Goal: Task Accomplishment & Management: Complete application form

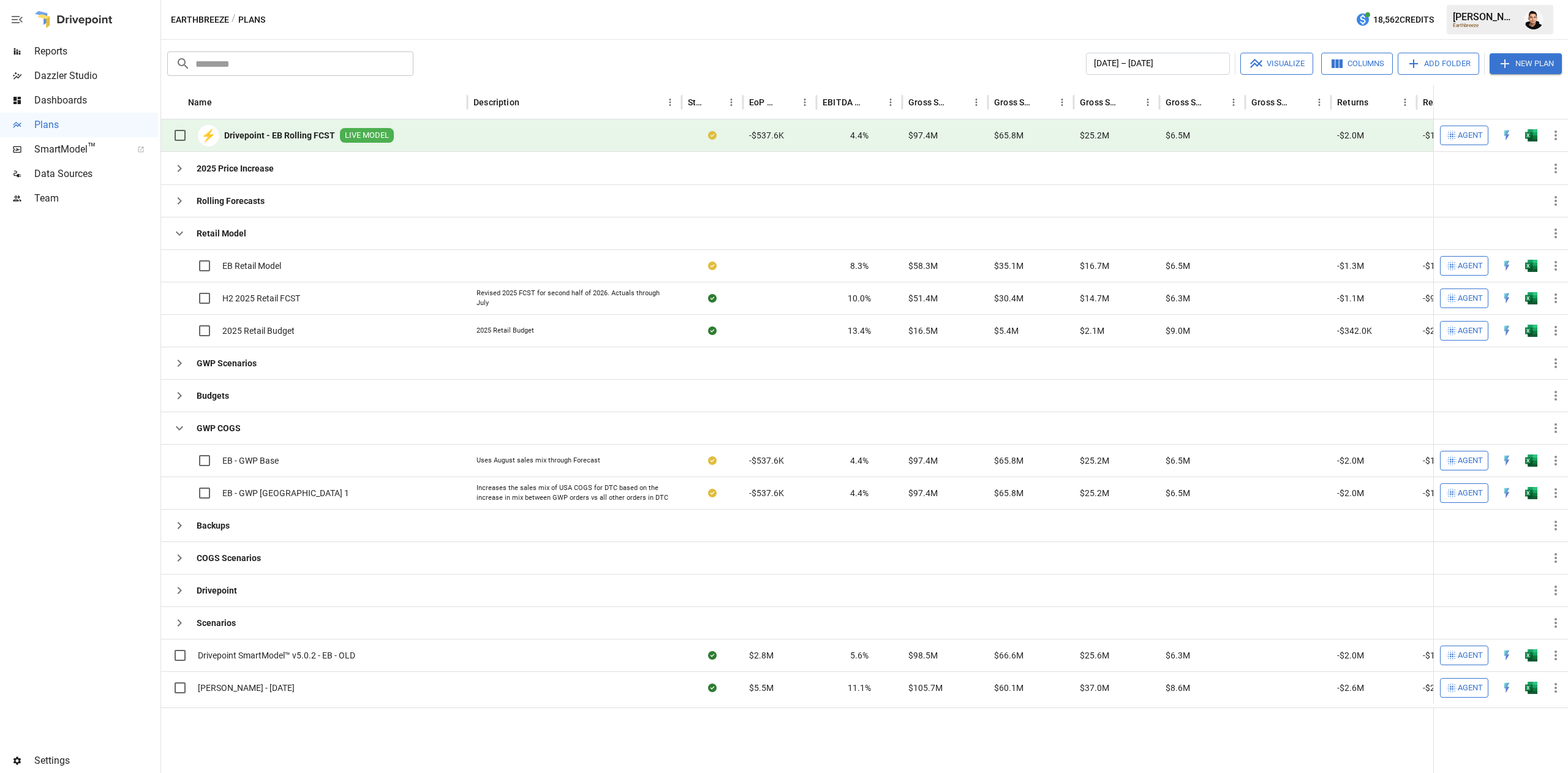
click at [1532, 61] on button "New Plan" at bounding box center [1526, 63] width 72 height 21
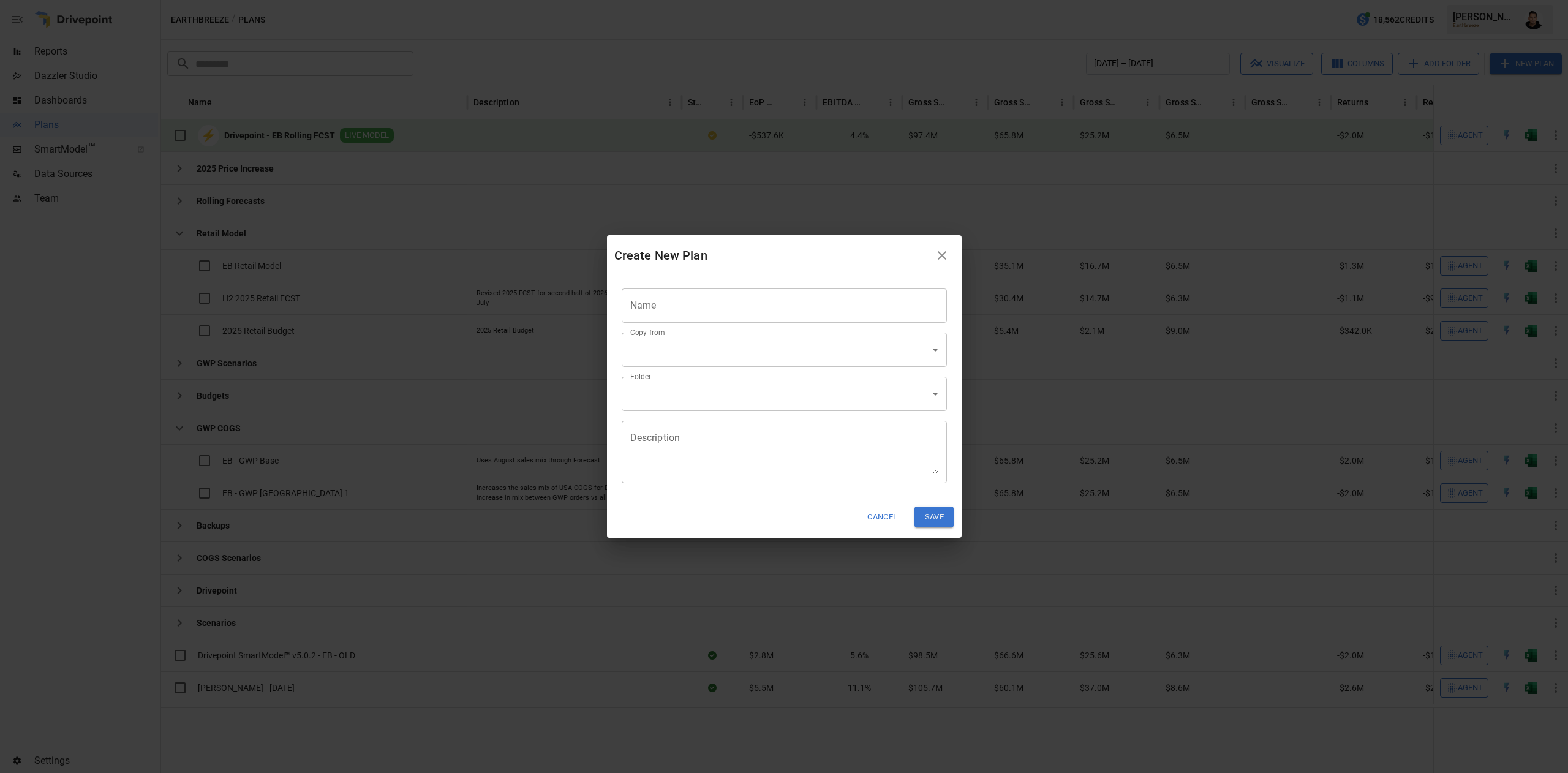
click at [753, 291] on input "Name" at bounding box center [784, 306] width 325 height 35
type input "*"
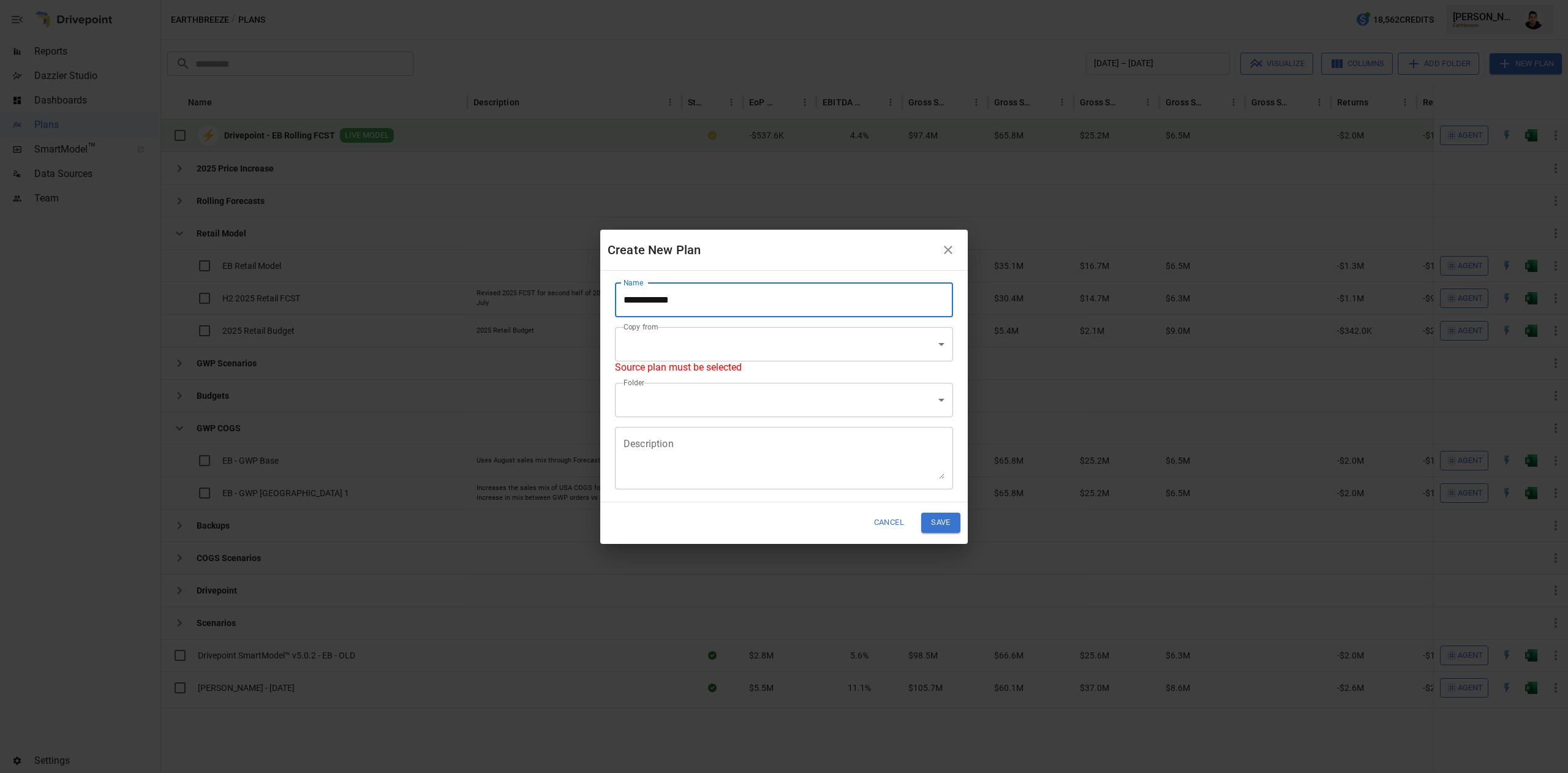
type input "**********"
click at [825, 0] on body "Reports Dazzler Studio Dashboards Plans SmartModel ™ Data Sources Team Settings…" at bounding box center [784, 0] width 1568 height 0
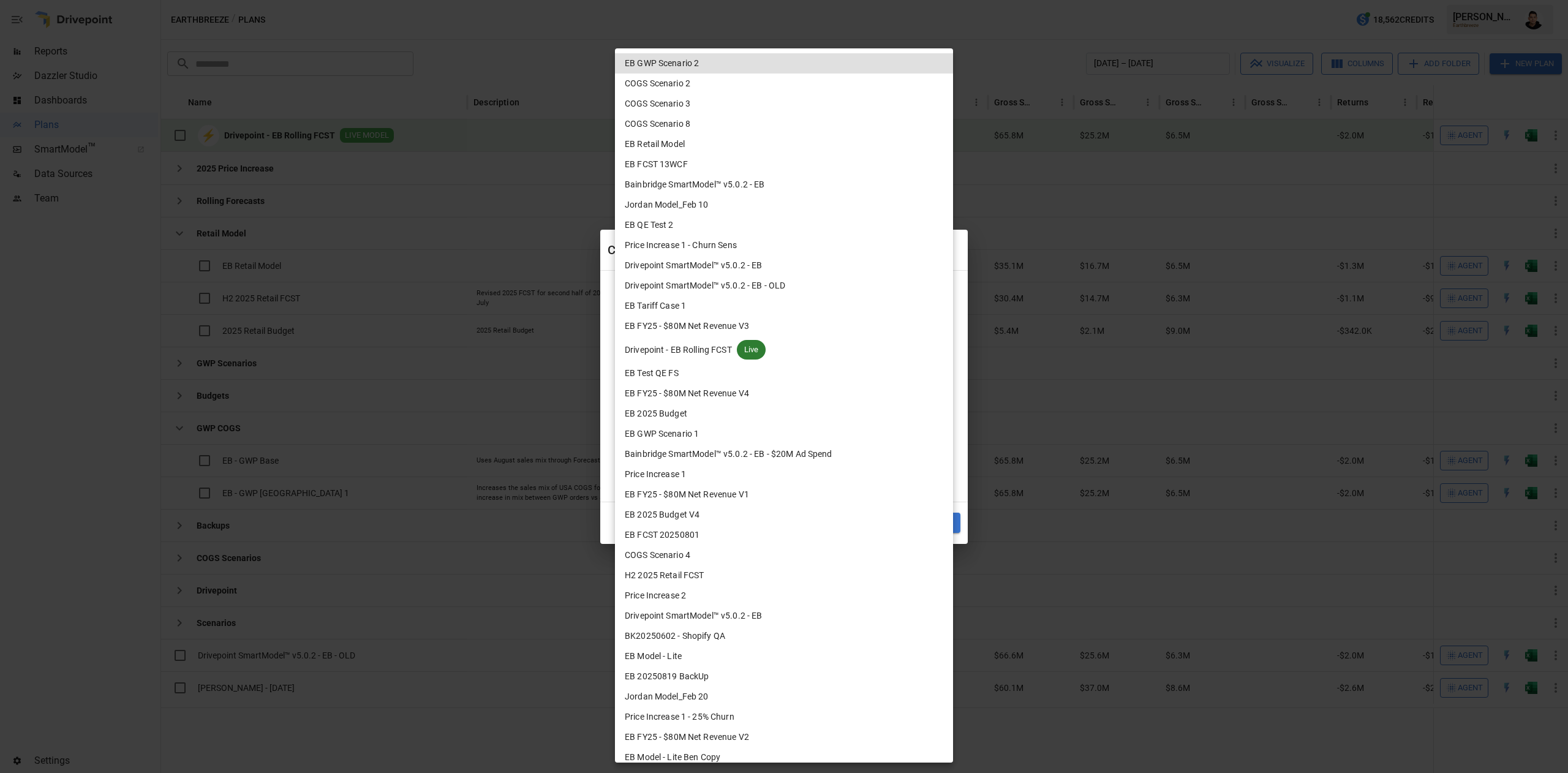
scroll to position [333, 0]
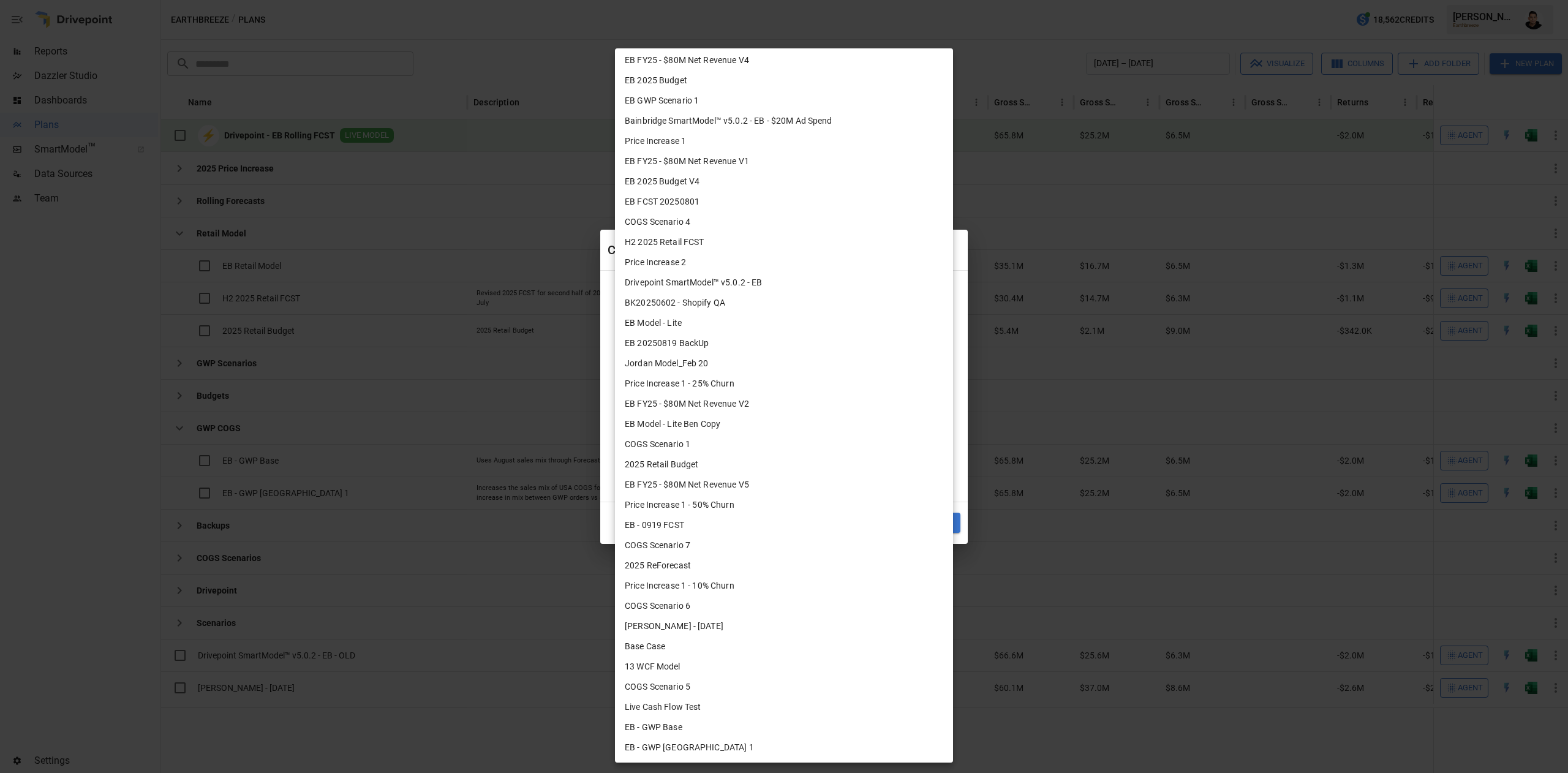
click at [766, 753] on li "EB - GWP [GEOGRAPHIC_DATA] 1" at bounding box center [784, 747] width 338 height 20
type input "**********"
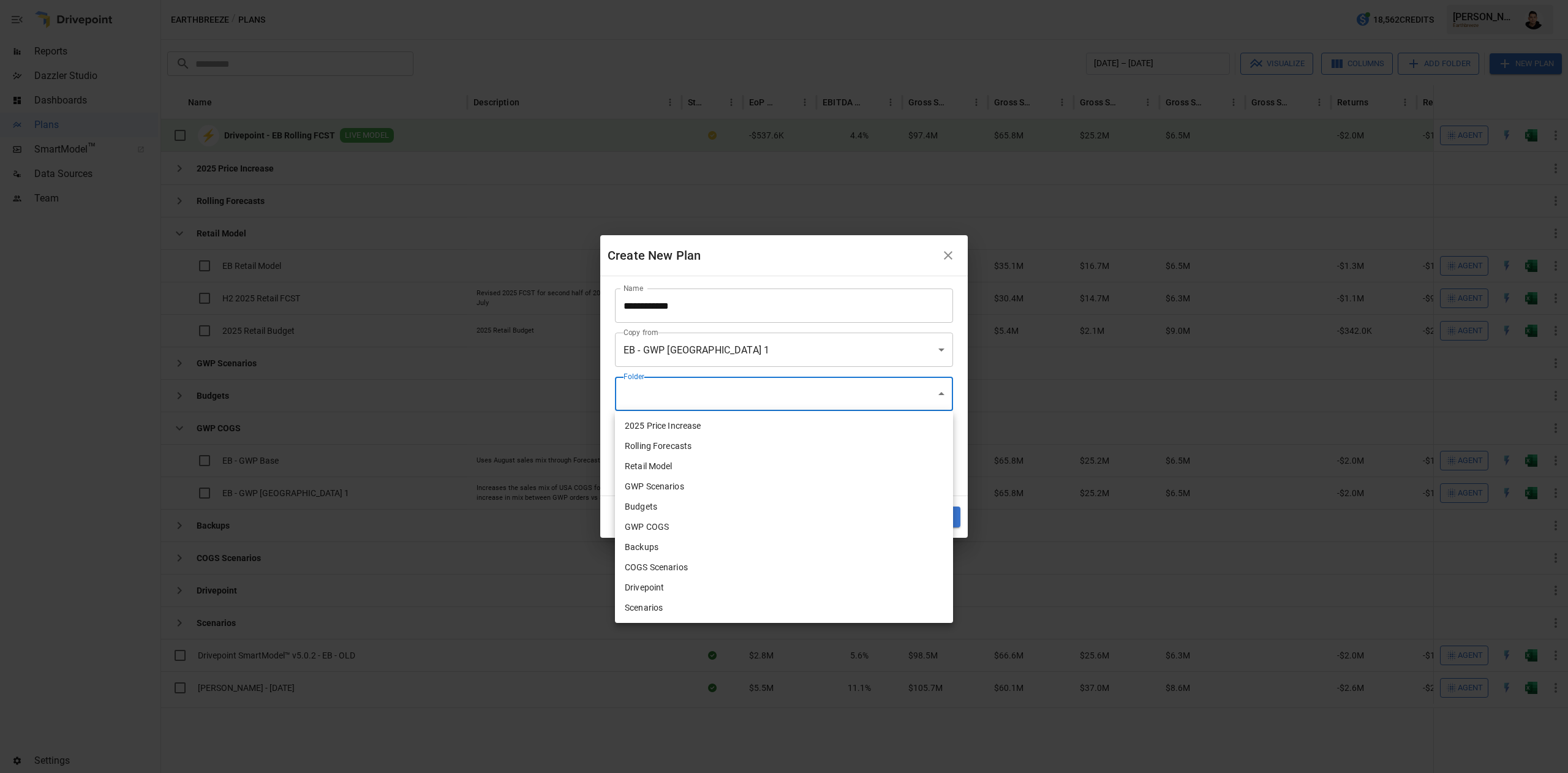
click at [698, 0] on body "Reports Dazzler Studio Dashboards Plans SmartModel ™ Data Sources Team Settings…" at bounding box center [784, 0] width 1568 height 0
click at [690, 523] on li "GWP COGS" at bounding box center [784, 527] width 338 height 20
type input "**********"
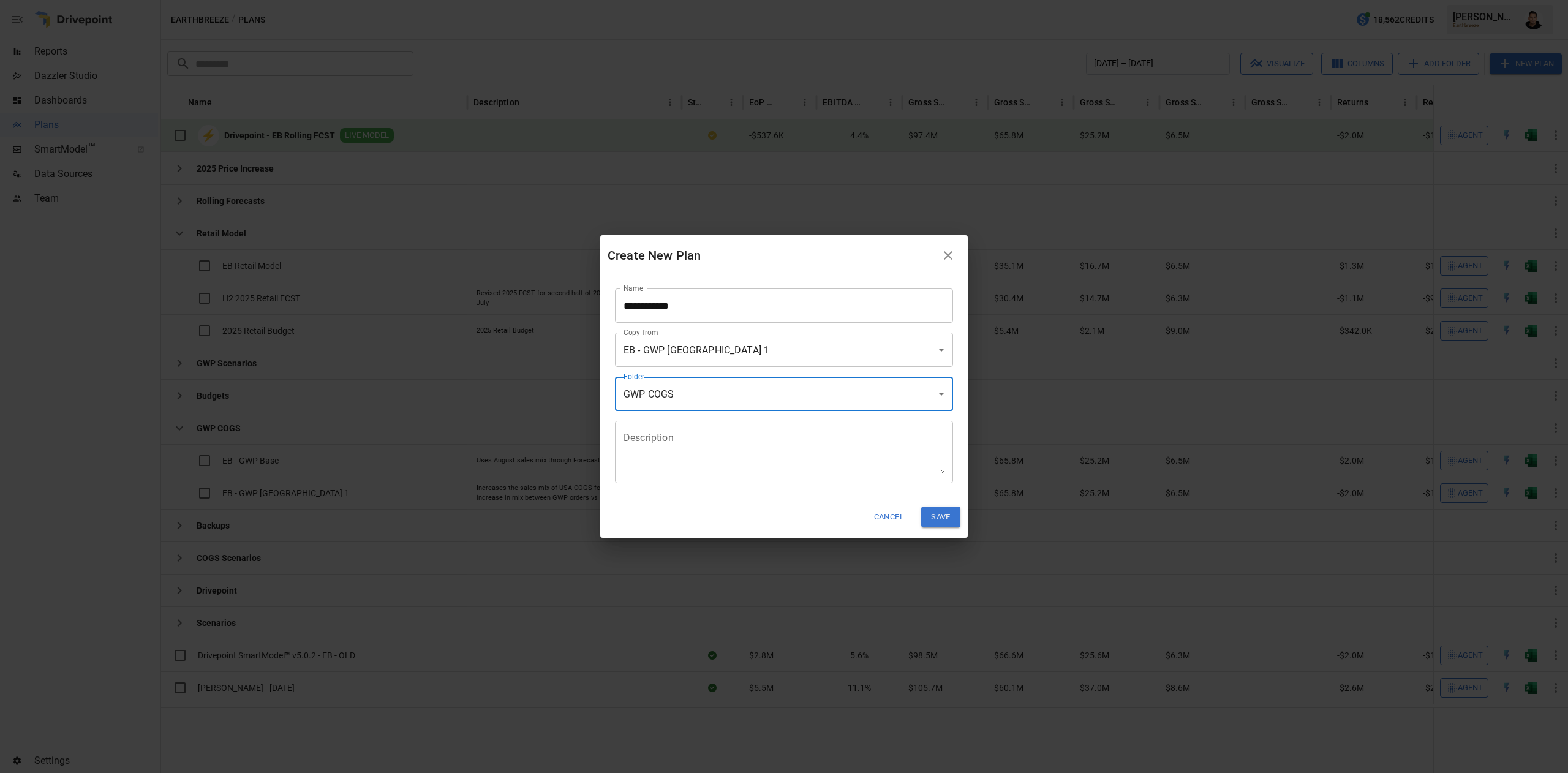
click at [825, 473] on textarea "Description" at bounding box center [784, 452] width 321 height 43
type textarea "**********"
click at [935, 519] on button "Save" at bounding box center [940, 516] width 39 height 20
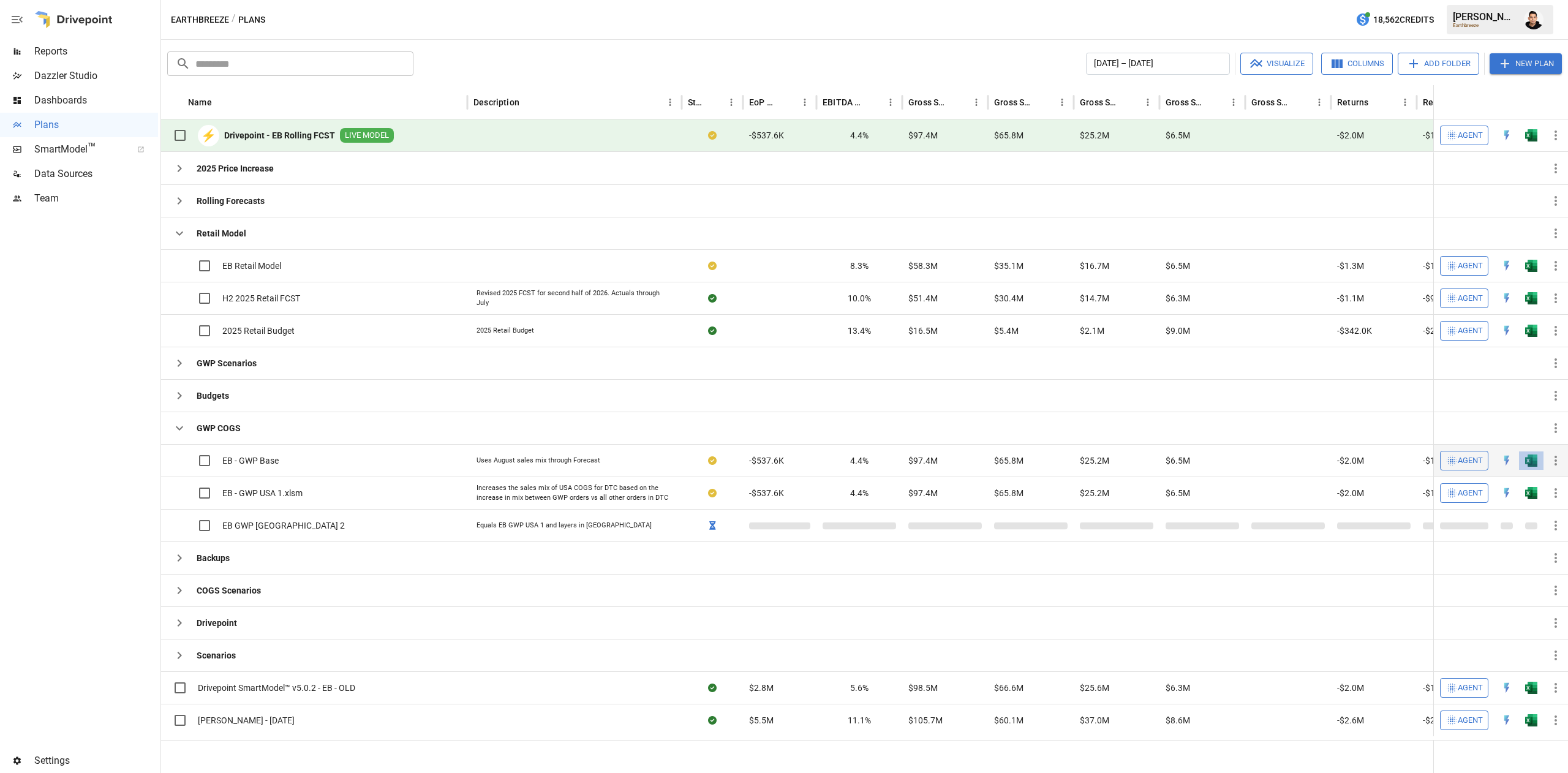
click at [1530, 470] on button "button" at bounding box center [1531, 461] width 39 height 18
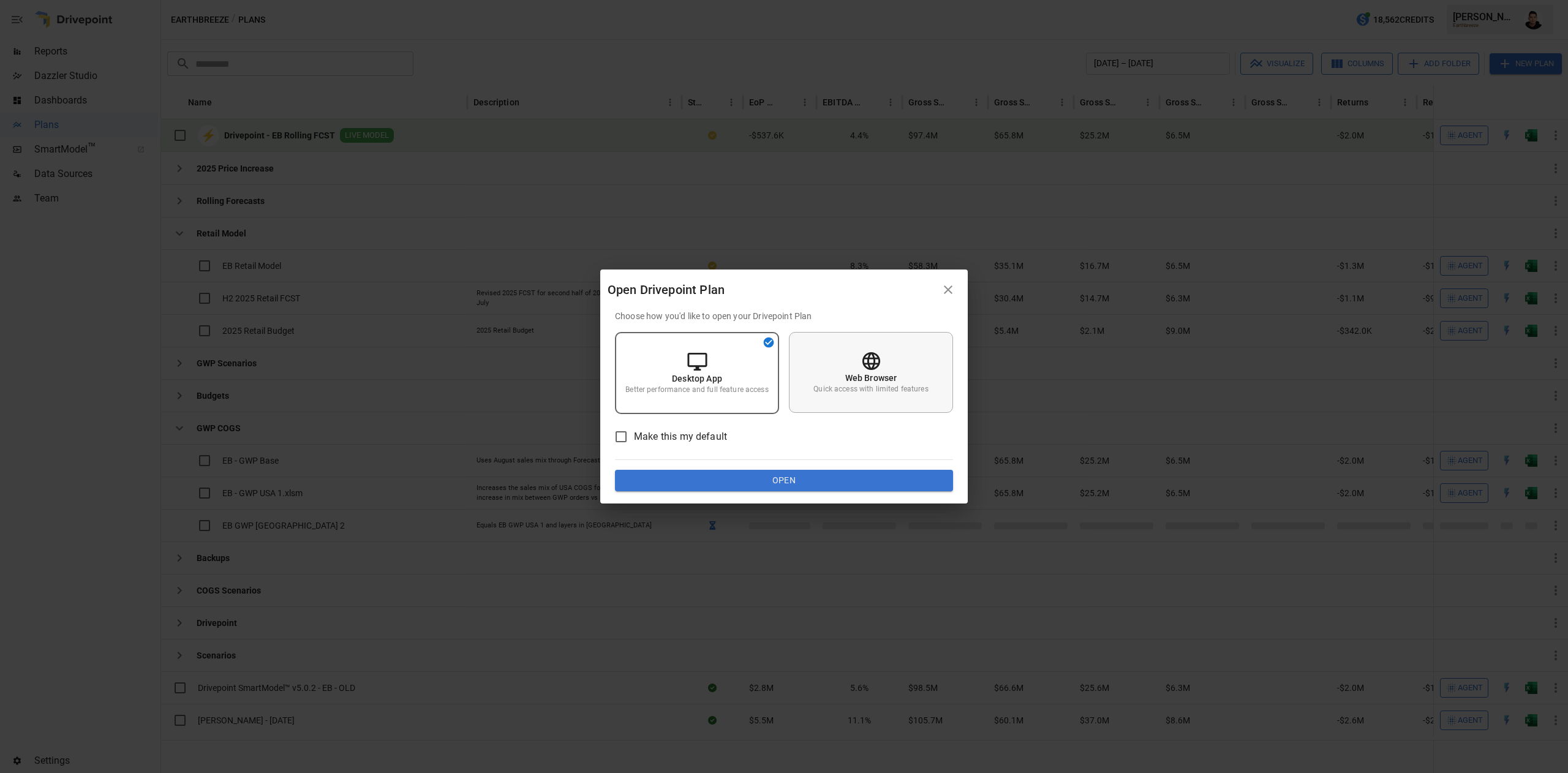
click at [895, 375] on p "Web Browser" at bounding box center [871, 377] width 52 height 12
click at [904, 492] on div "Choose how you'd like to open your Drivepoint Plan Desktop App Better performan…" at bounding box center [784, 407] width 368 height 194
click at [907, 484] on button "Open" at bounding box center [784, 481] width 338 height 22
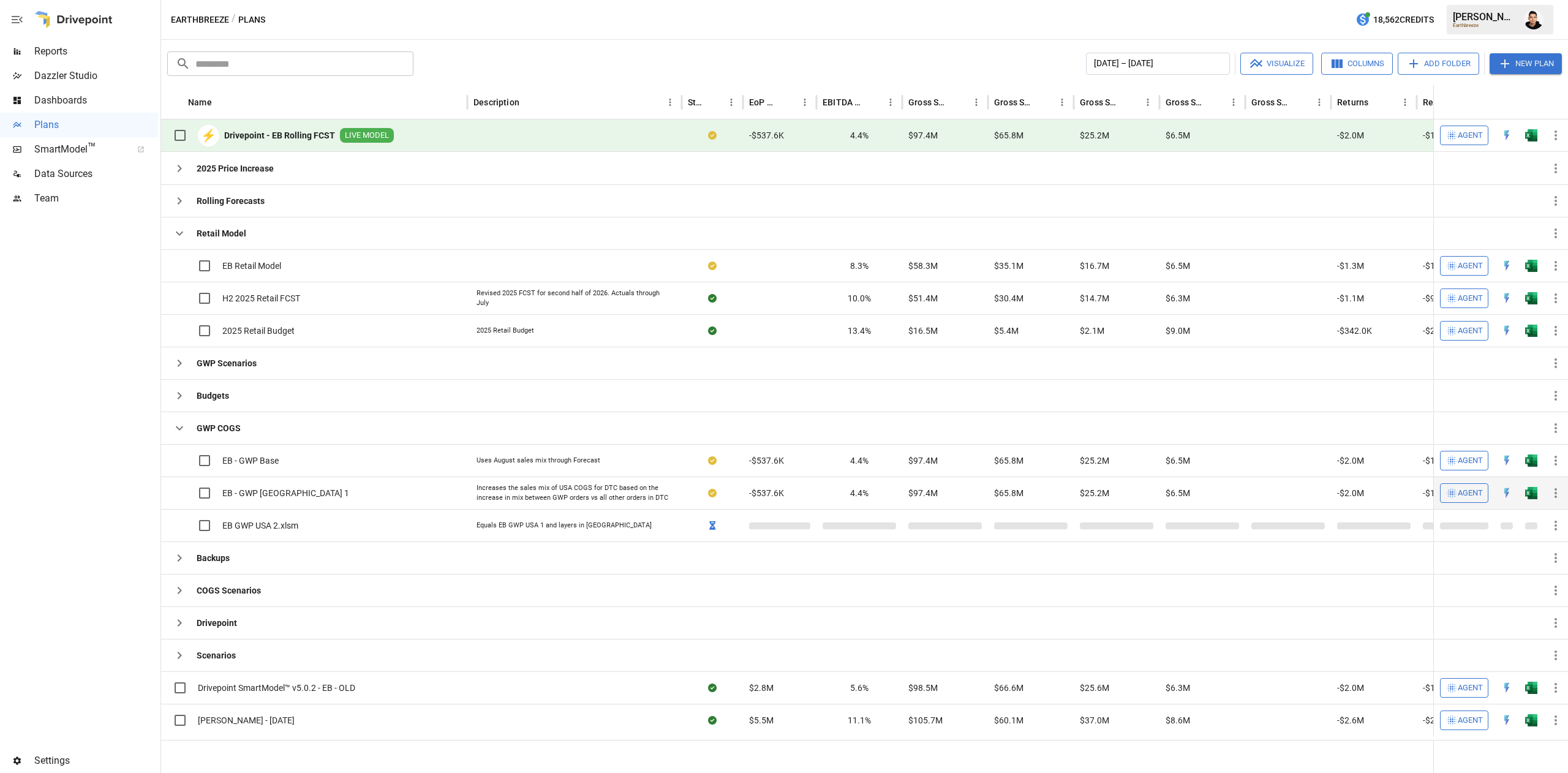
click at [1533, 491] on img "Open in Excel" at bounding box center [1531, 493] width 12 height 12
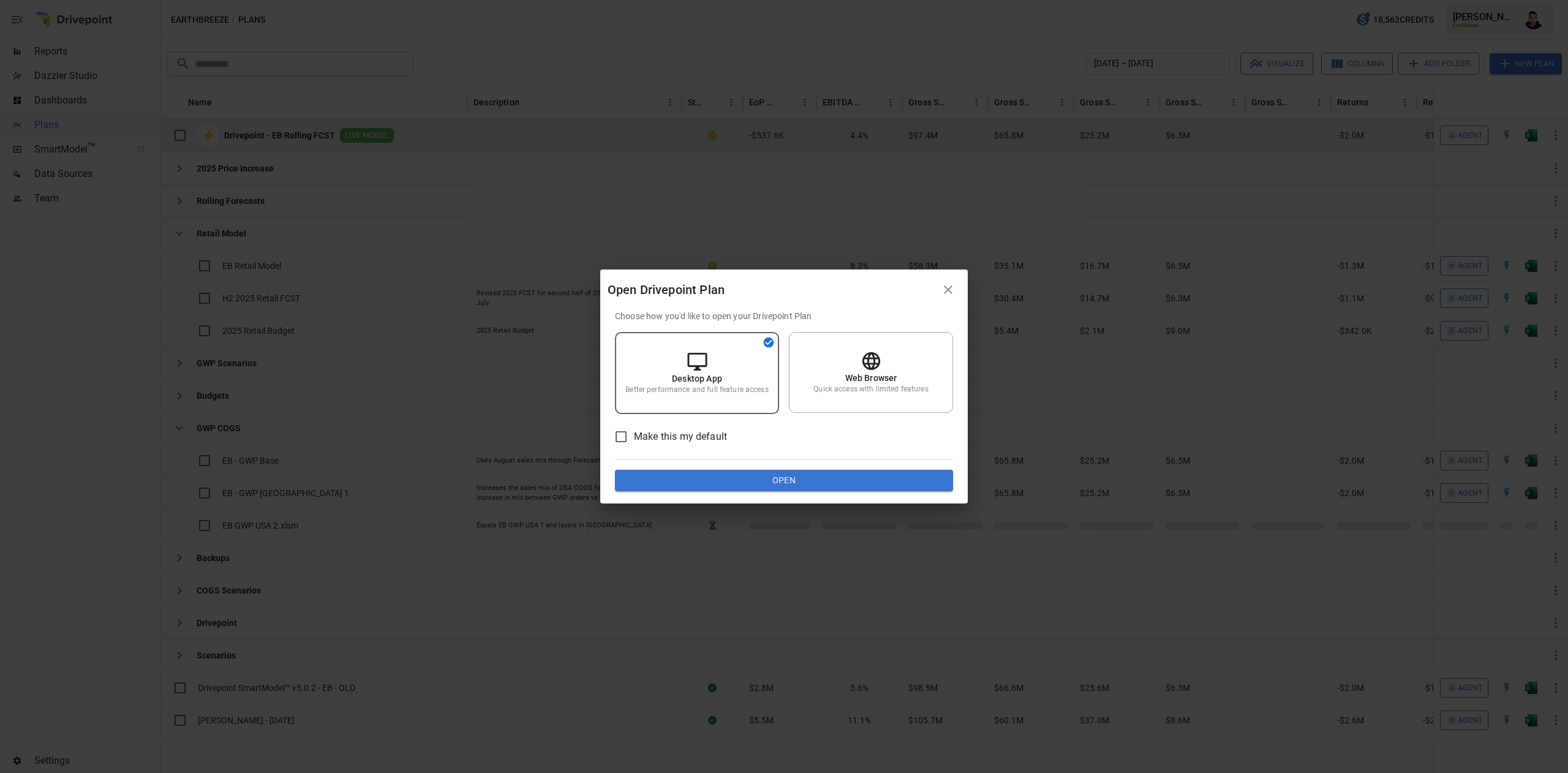
click at [819, 475] on button "Open" at bounding box center [784, 481] width 338 height 22
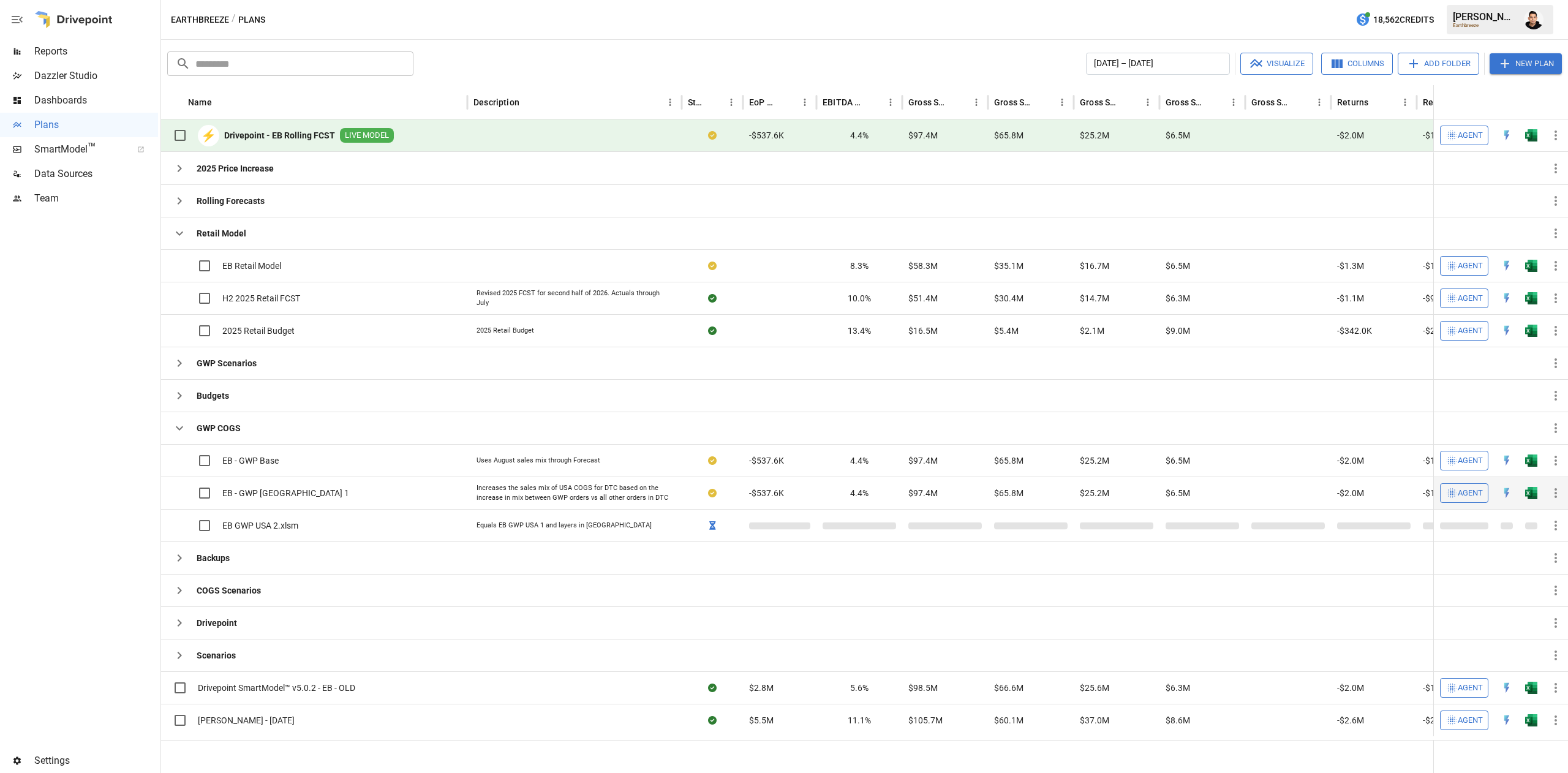
click at [1532, 493] on img "Open in Excel" at bounding box center [1531, 493] width 12 height 12
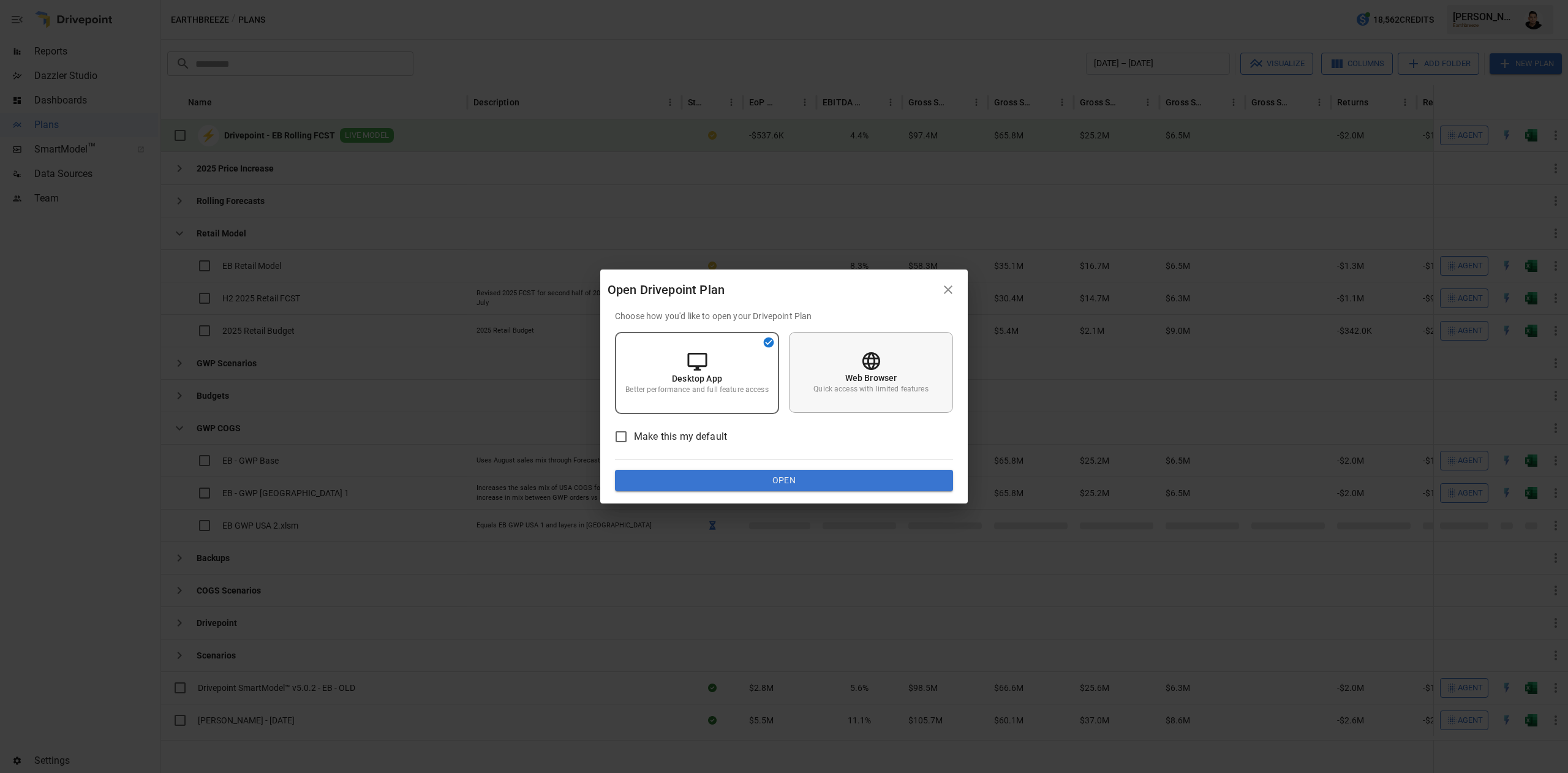
click at [924, 336] on div "Web Browser Quick access with limited features" at bounding box center [871, 372] width 165 height 81
click at [912, 482] on button "Open" at bounding box center [784, 481] width 338 height 22
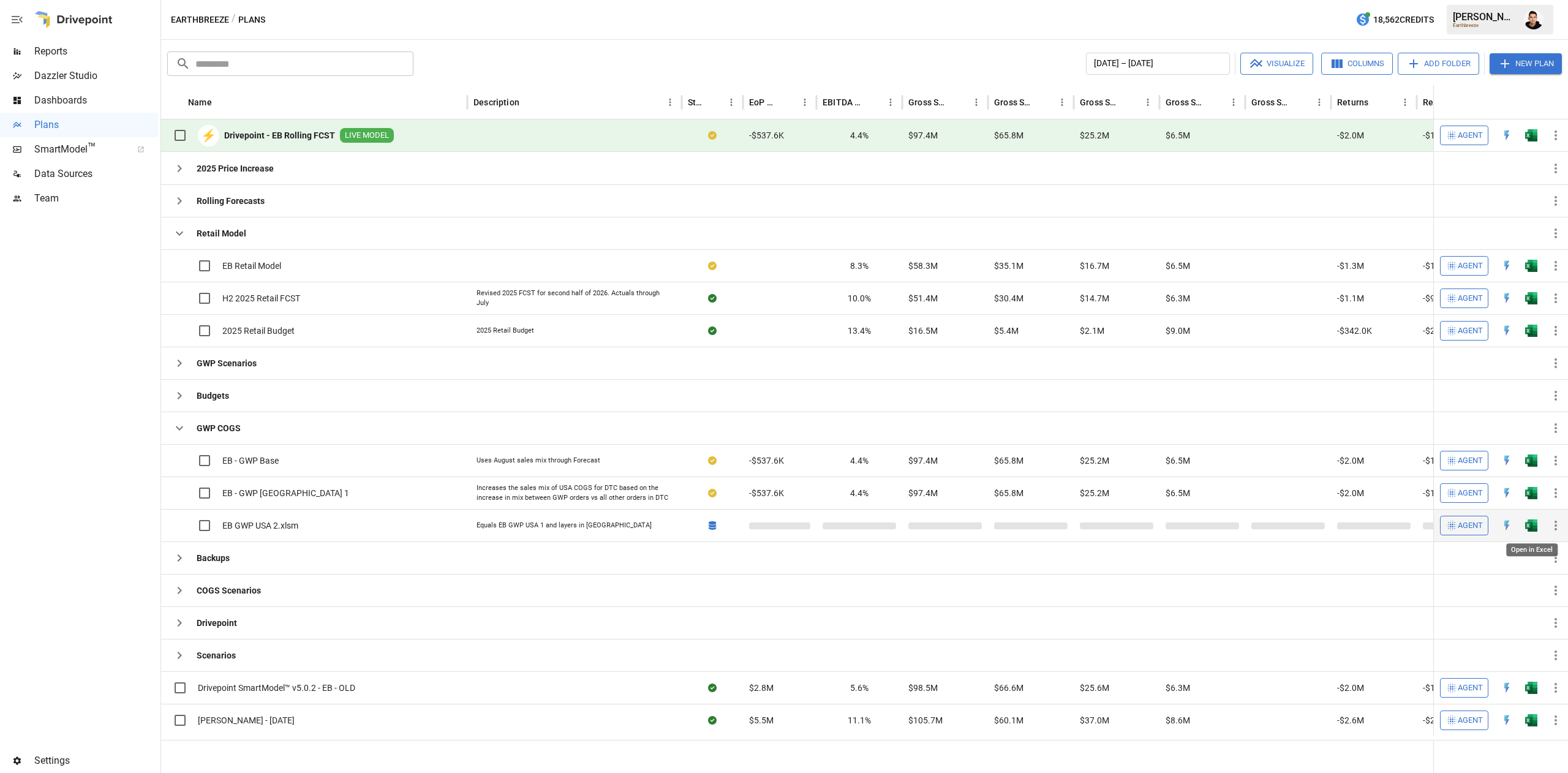
click at [1527, 524] on img "Open in Excel" at bounding box center [1531, 525] width 12 height 12
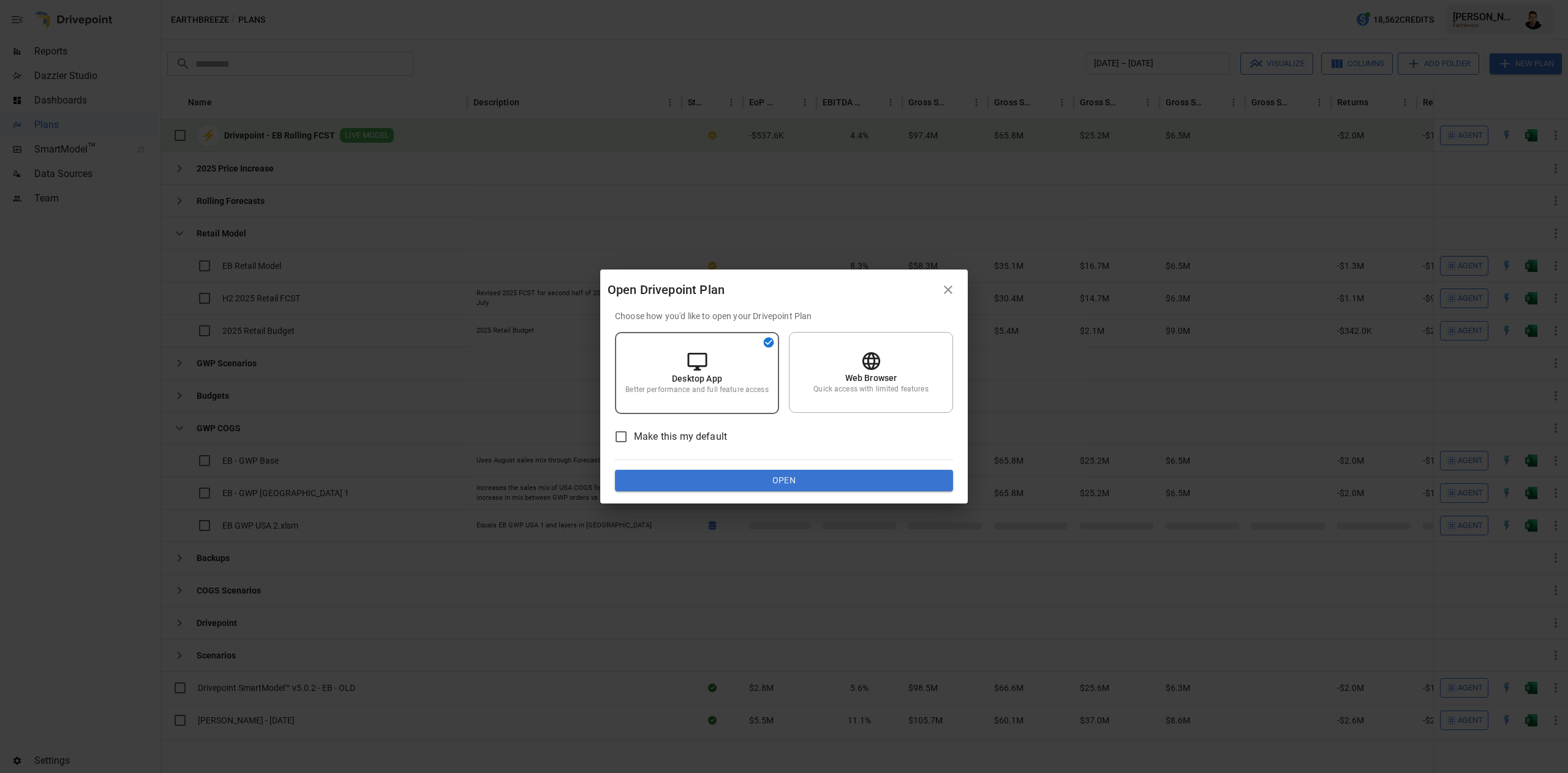
click at [932, 479] on button "Open" at bounding box center [784, 481] width 338 height 22
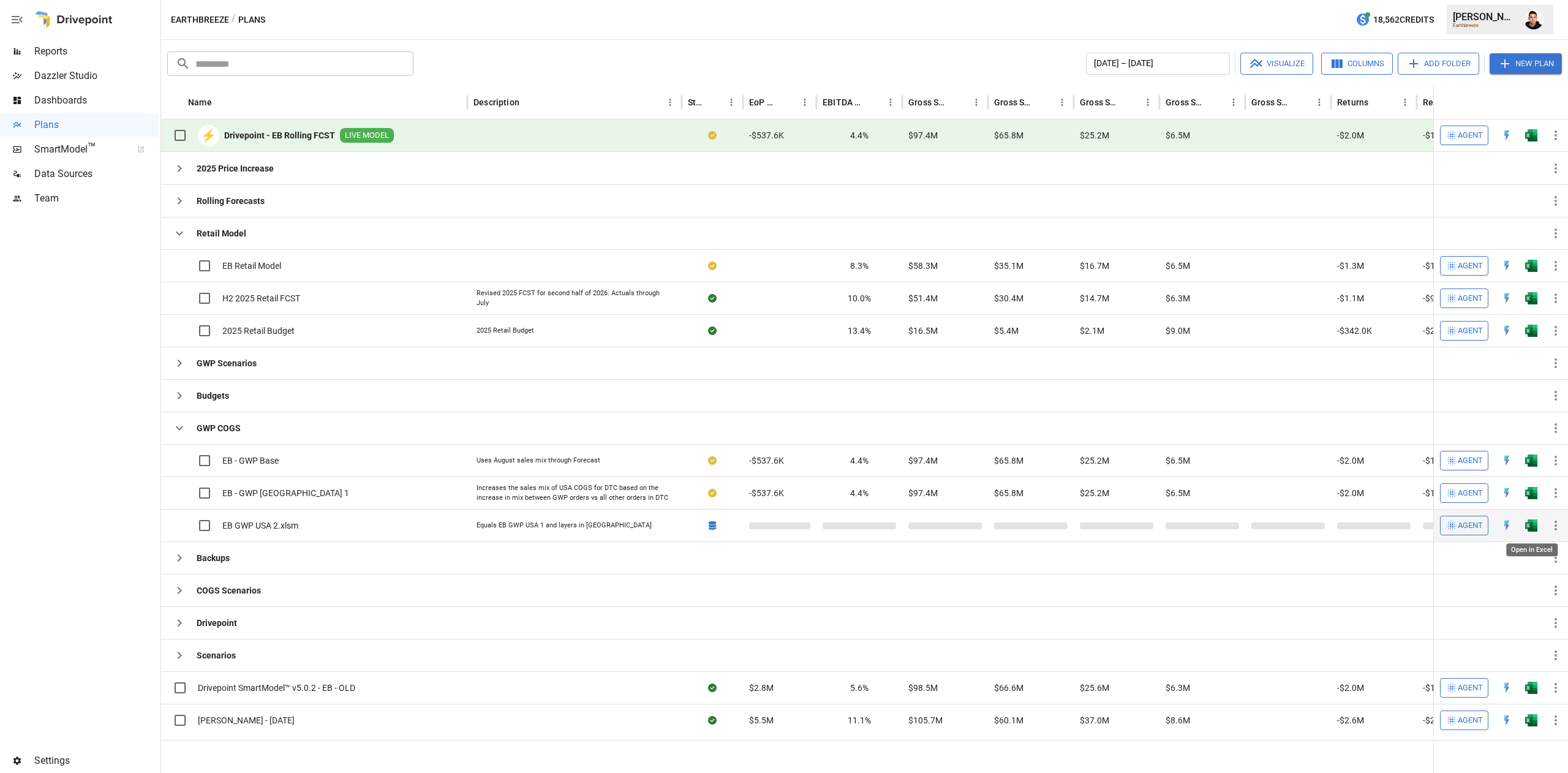
click at [1528, 532] on img "Open in Excel" at bounding box center [1531, 525] width 12 height 12
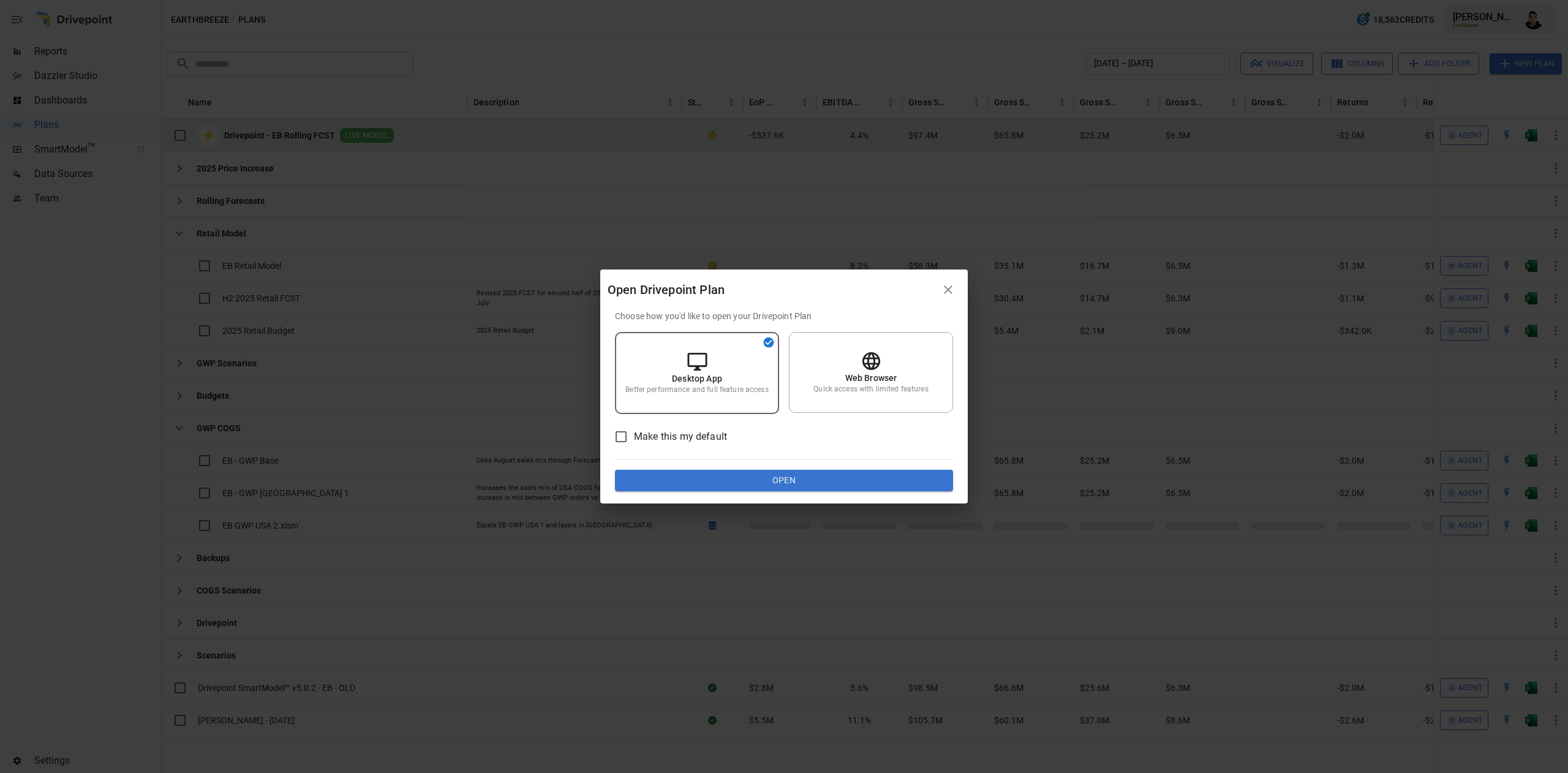
click at [866, 470] on button "Open" at bounding box center [784, 481] width 338 height 22
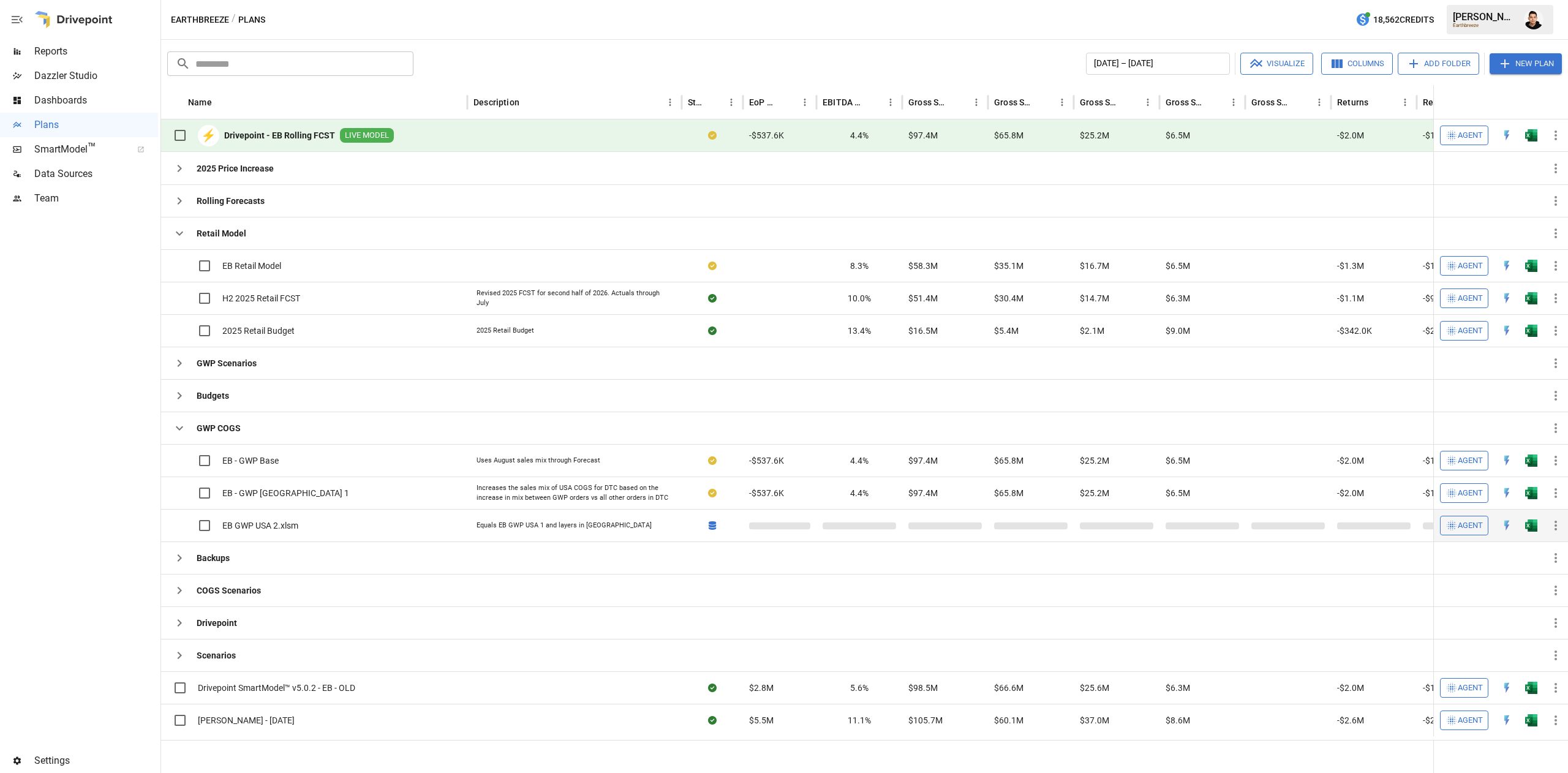
click at [1529, 523] on img "Open in Excel" at bounding box center [1531, 525] width 12 height 12
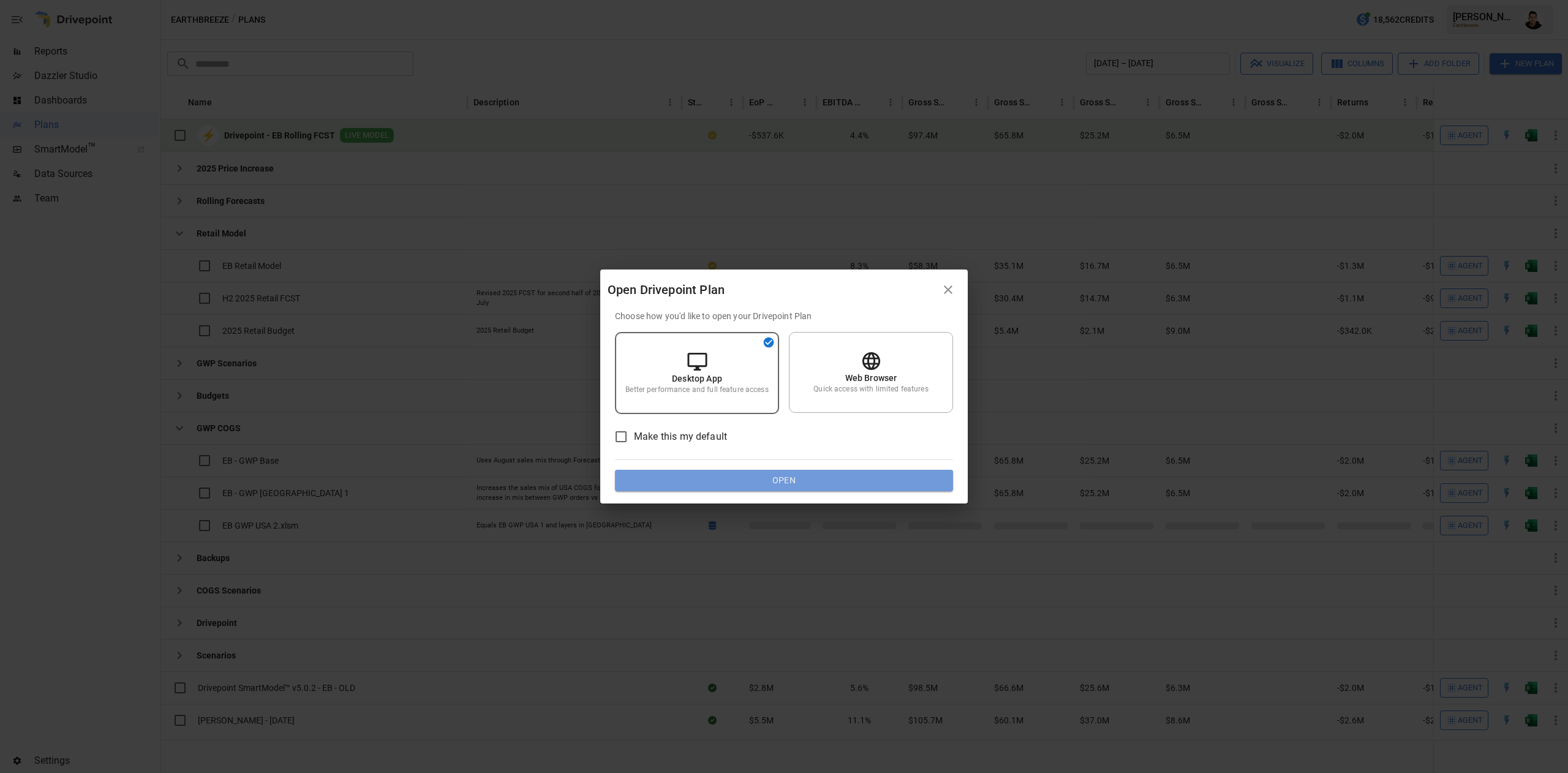
click at [918, 479] on button "Open" at bounding box center [784, 481] width 338 height 22
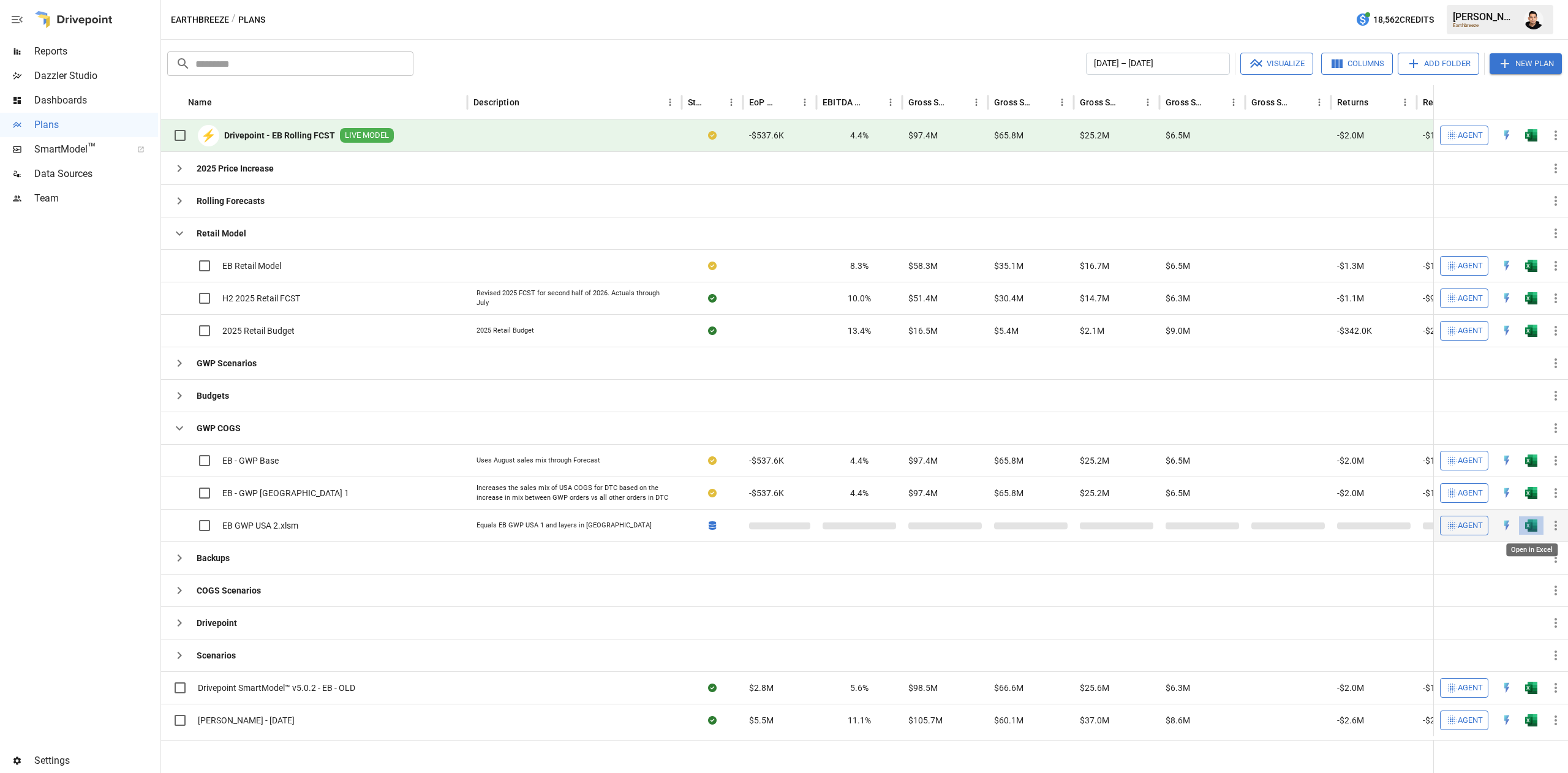
click at [1530, 529] on img "Open in Excel" at bounding box center [1531, 525] width 12 height 12
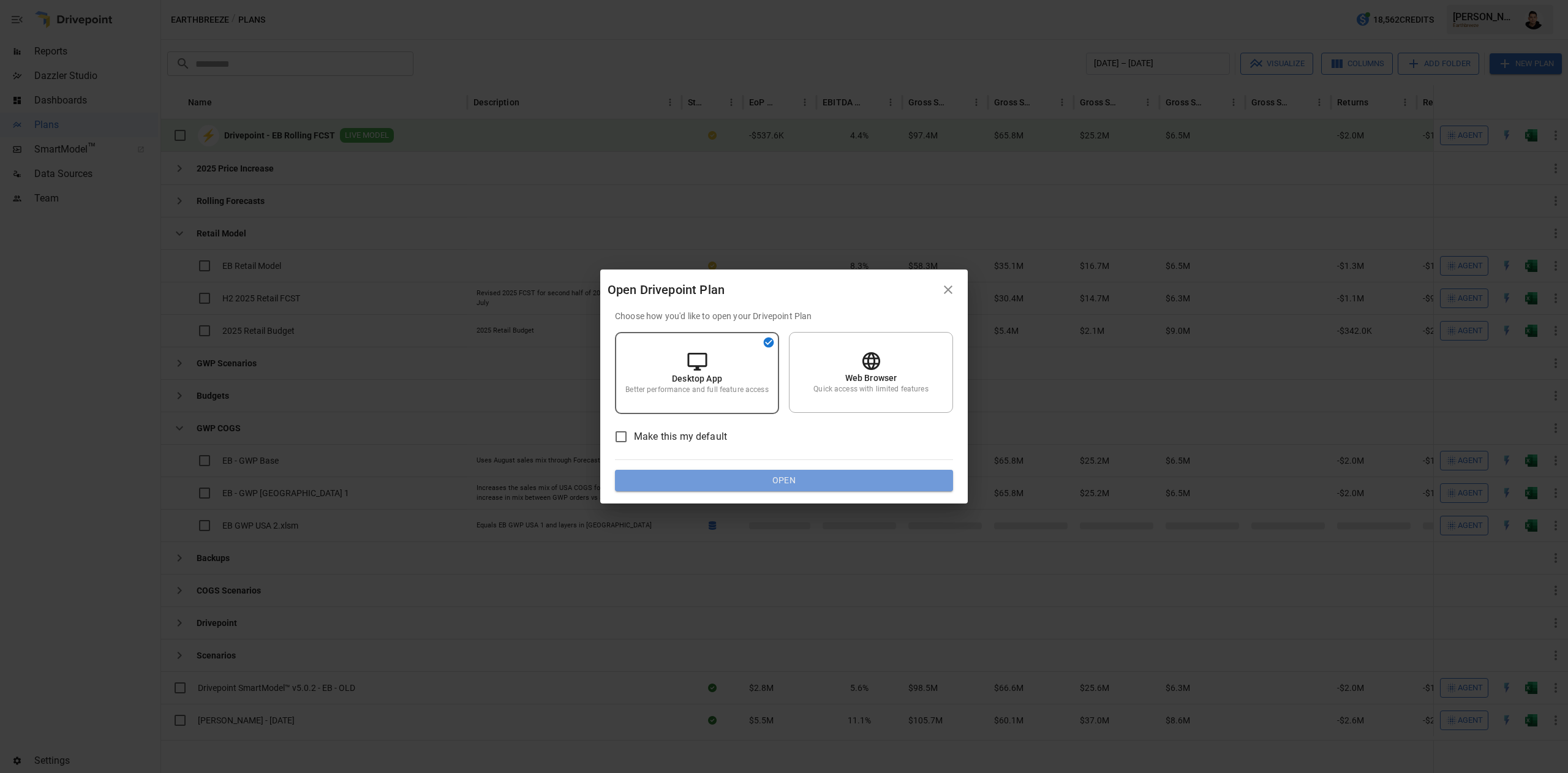
click at [802, 480] on button "Open" at bounding box center [784, 481] width 338 height 22
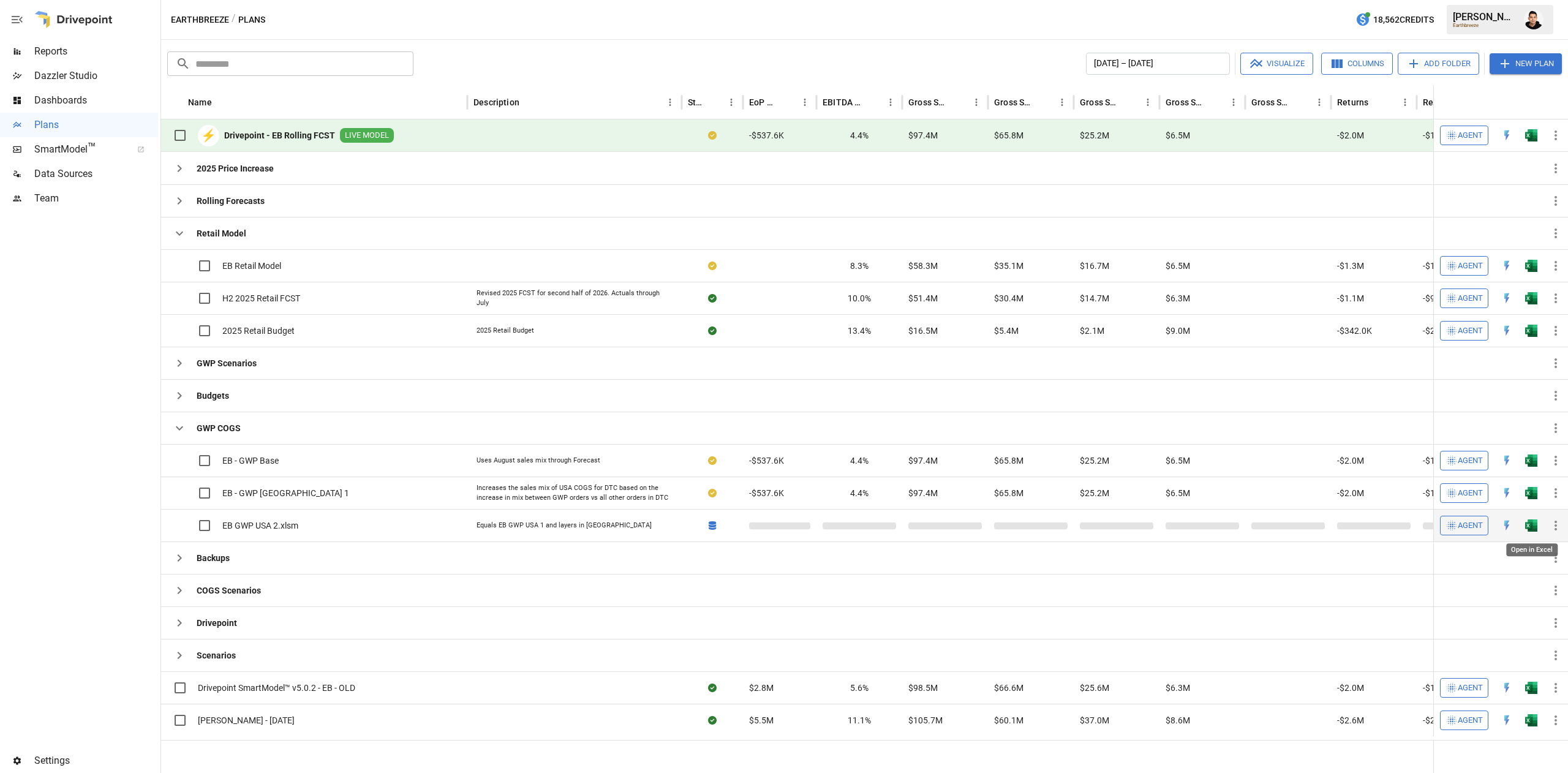
click at [1533, 522] on img "Open in Excel" at bounding box center [1531, 525] width 12 height 12
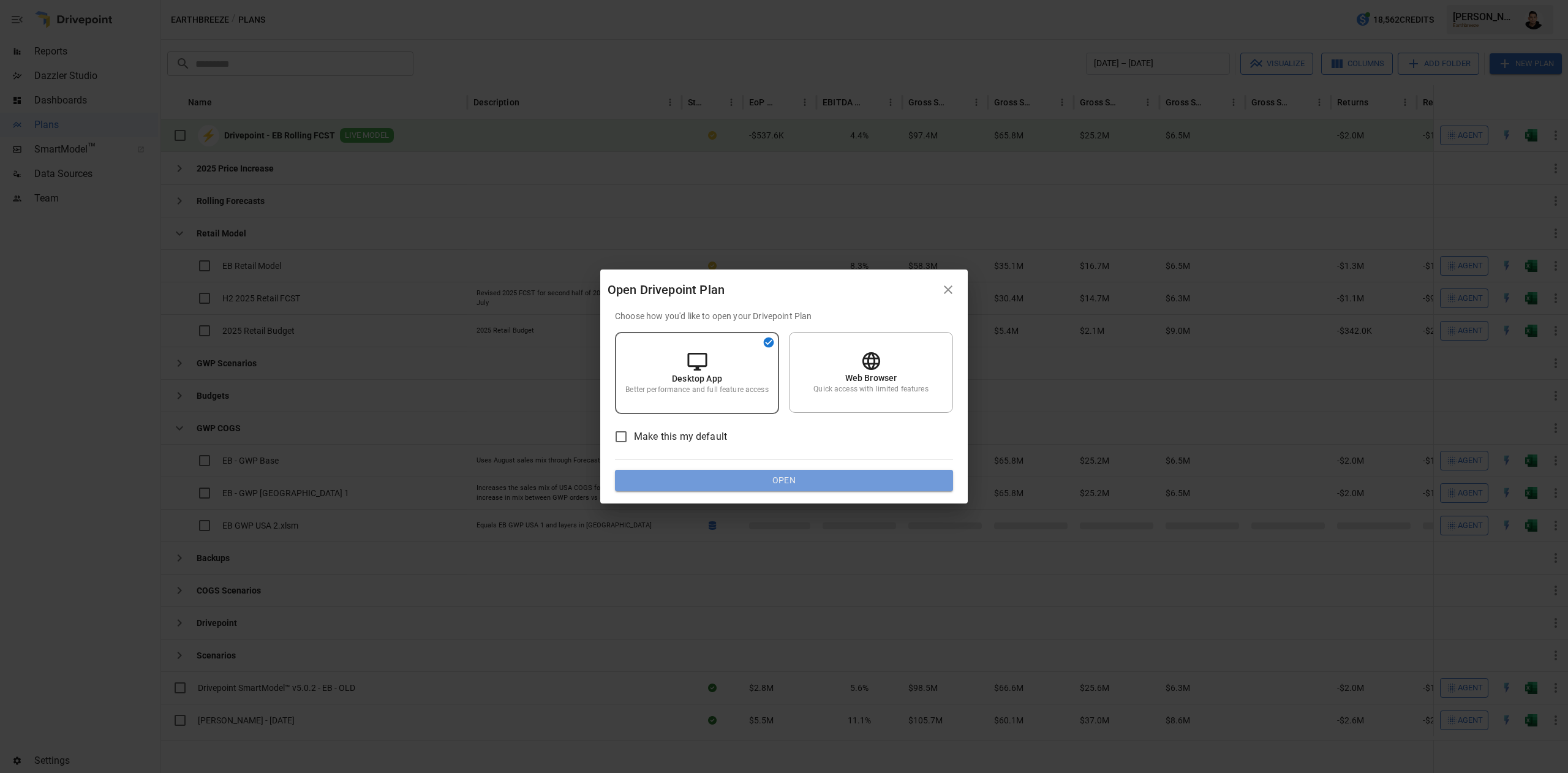
click at [915, 475] on button "Open" at bounding box center [784, 481] width 338 height 22
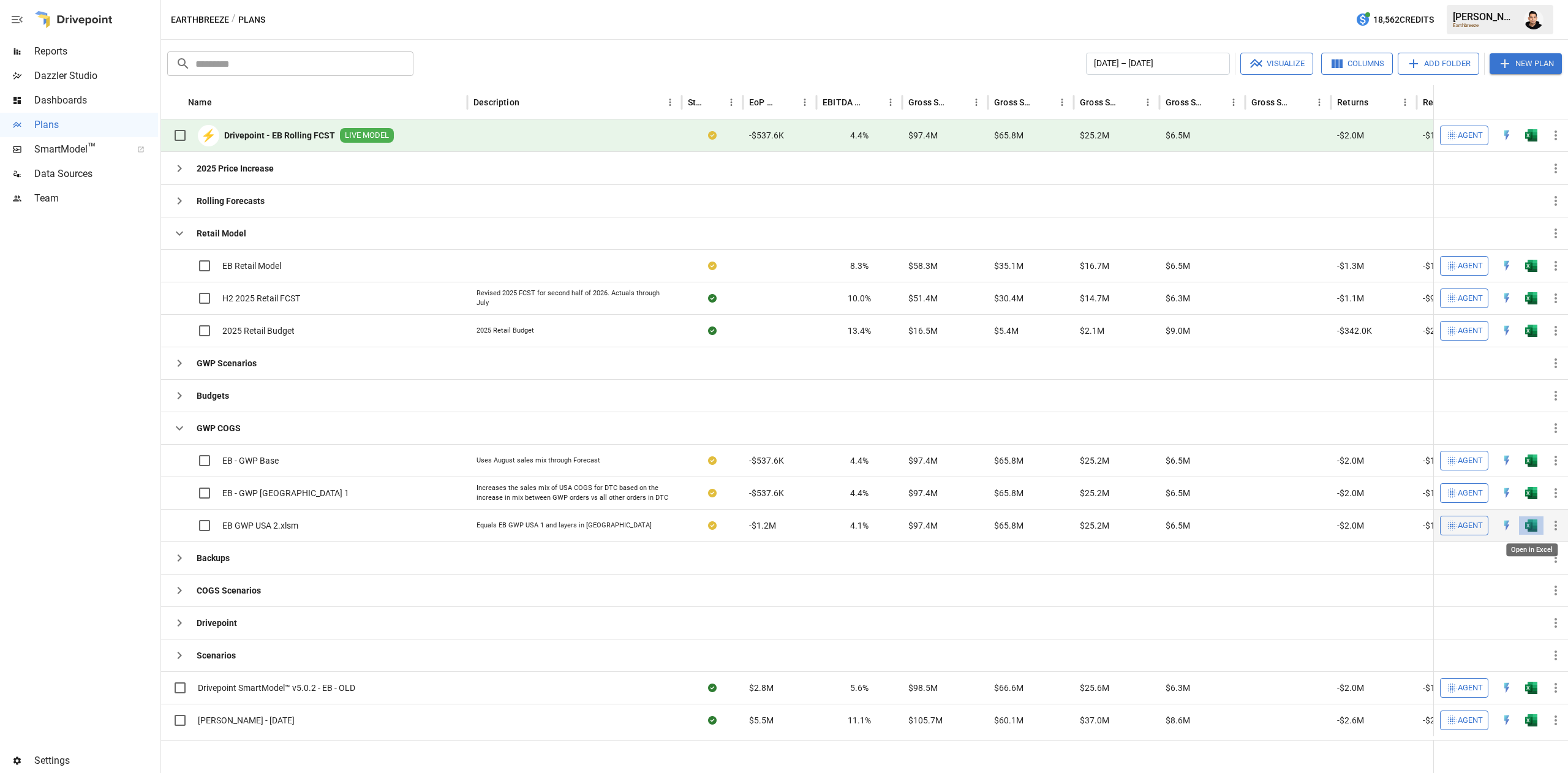
click at [1530, 527] on img "Open in Excel" at bounding box center [1531, 525] width 12 height 12
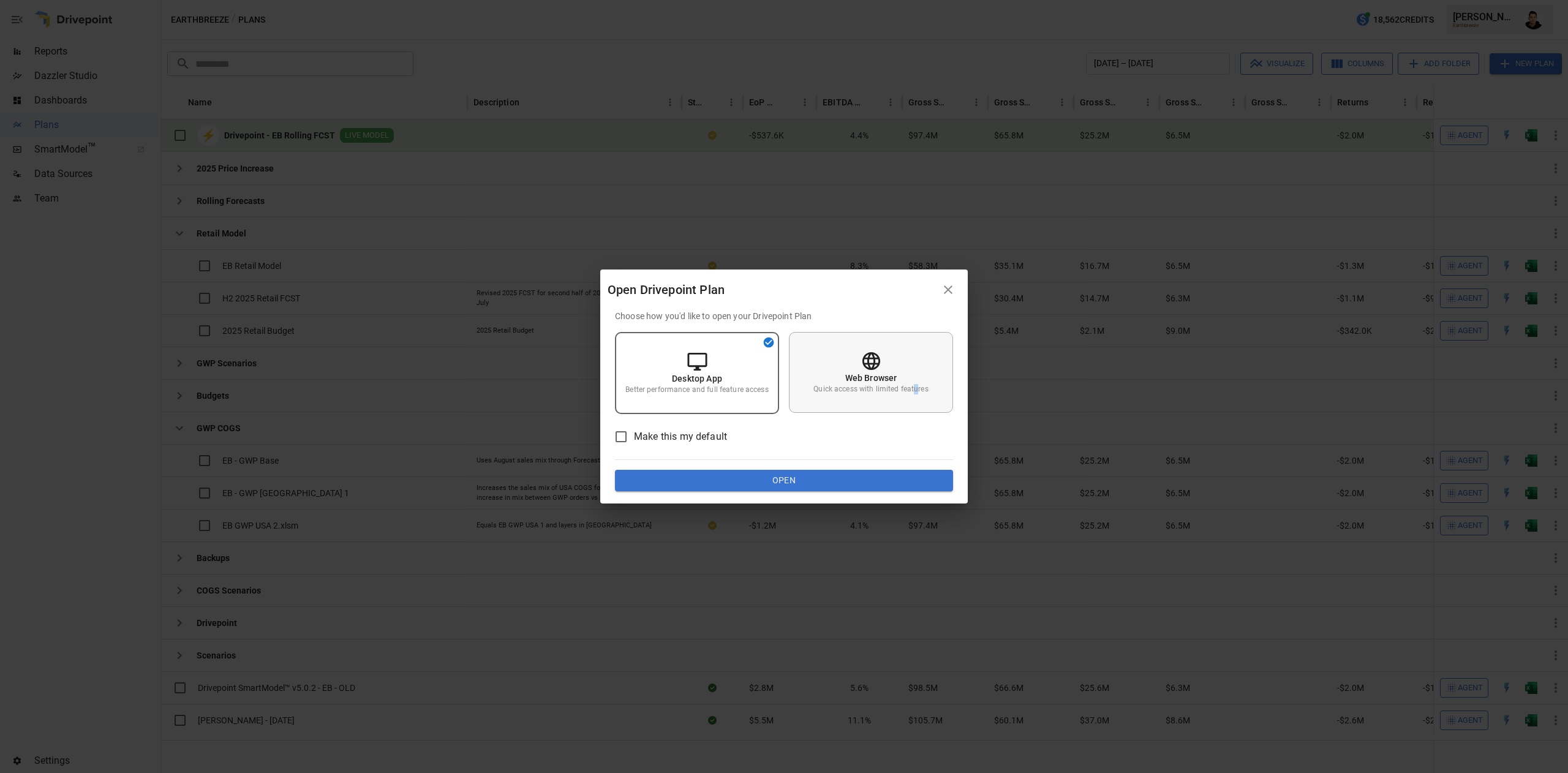
click at [915, 376] on div "Web Browser Quick access with limited features" at bounding box center [871, 372] width 165 height 81
click at [875, 481] on button "Open" at bounding box center [784, 481] width 338 height 22
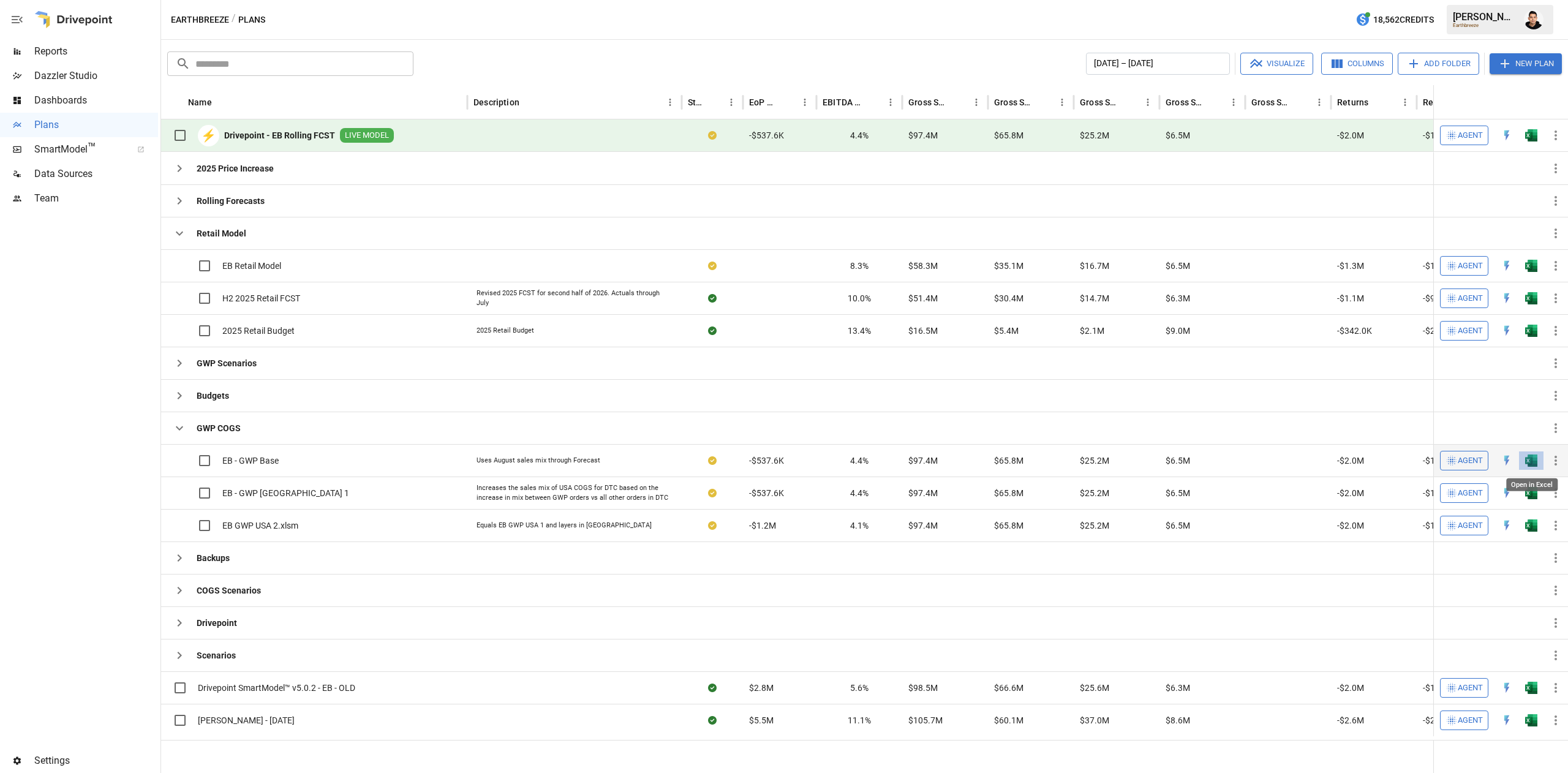
click at [1532, 465] on img "Open in Excel" at bounding box center [1531, 460] width 12 height 12
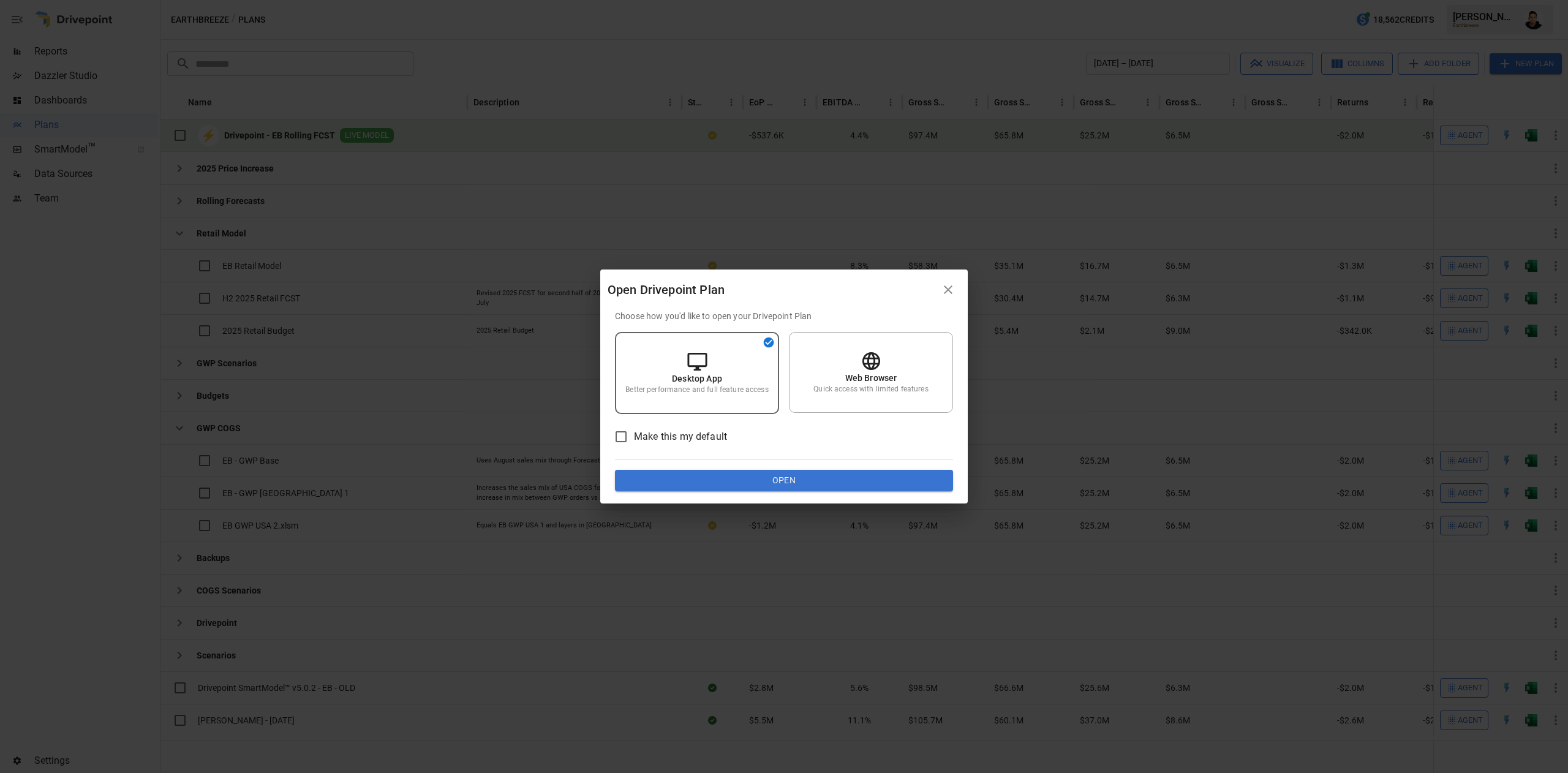
click at [802, 470] on div "Choose how you'd like to open your Drivepoint Plan Desktop App Better performan…" at bounding box center [784, 401] width 338 height 182
click at [772, 485] on button "Open" at bounding box center [784, 481] width 338 height 22
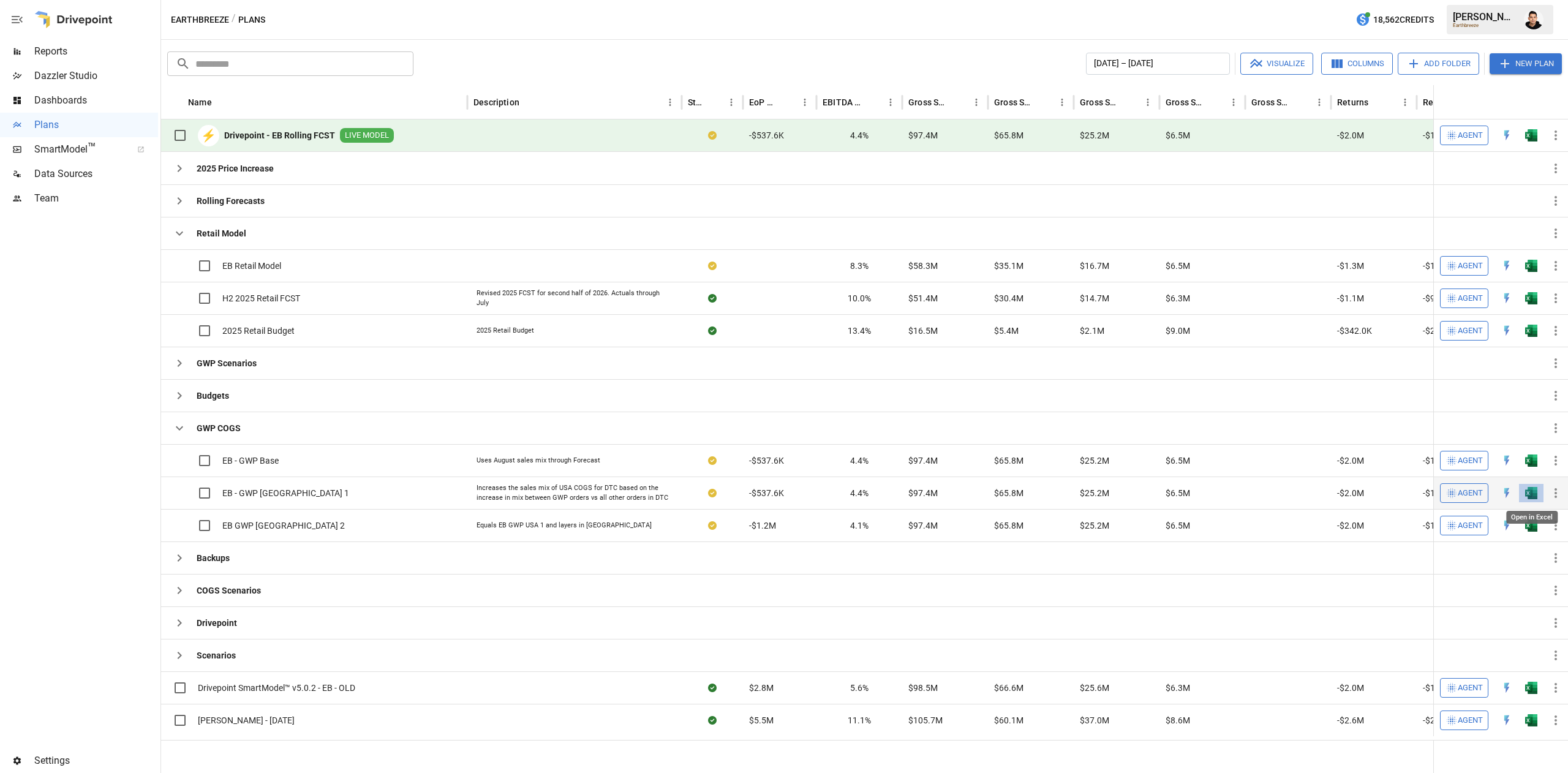
click at [1530, 495] on img "Open in Excel" at bounding box center [1531, 493] width 12 height 12
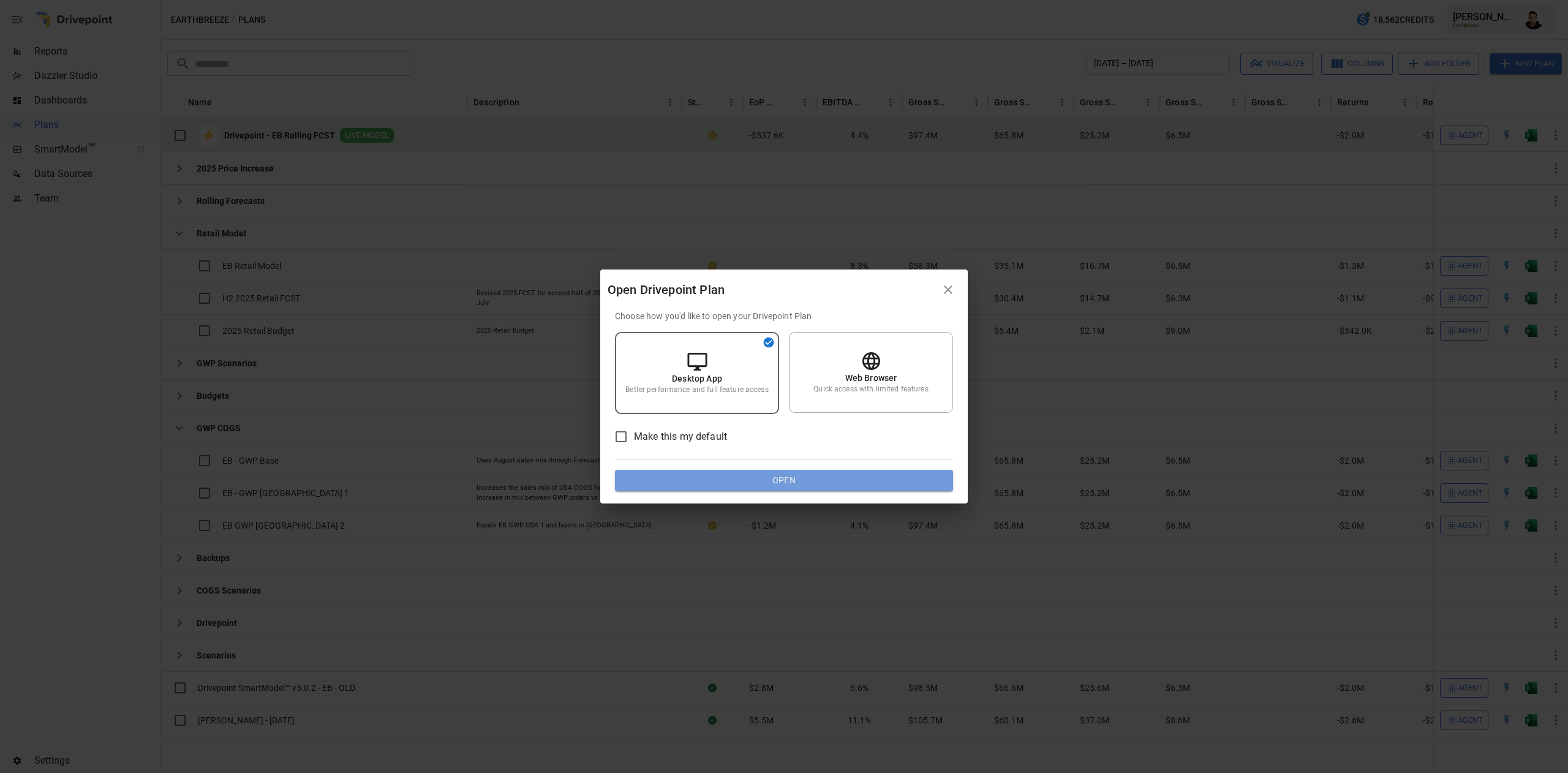
click at [821, 479] on button "Open" at bounding box center [784, 481] width 338 height 22
